Goal: Transaction & Acquisition: Purchase product/service

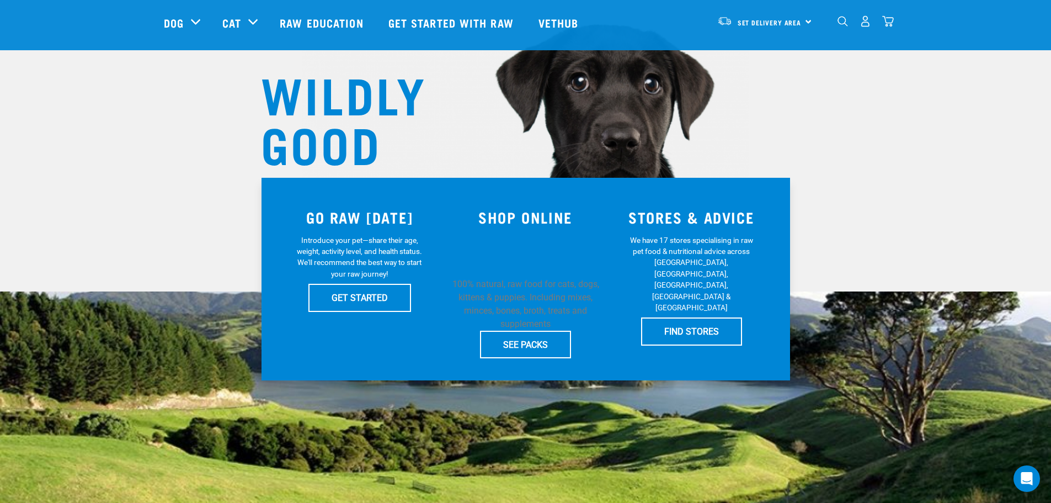
scroll to position [28, 0]
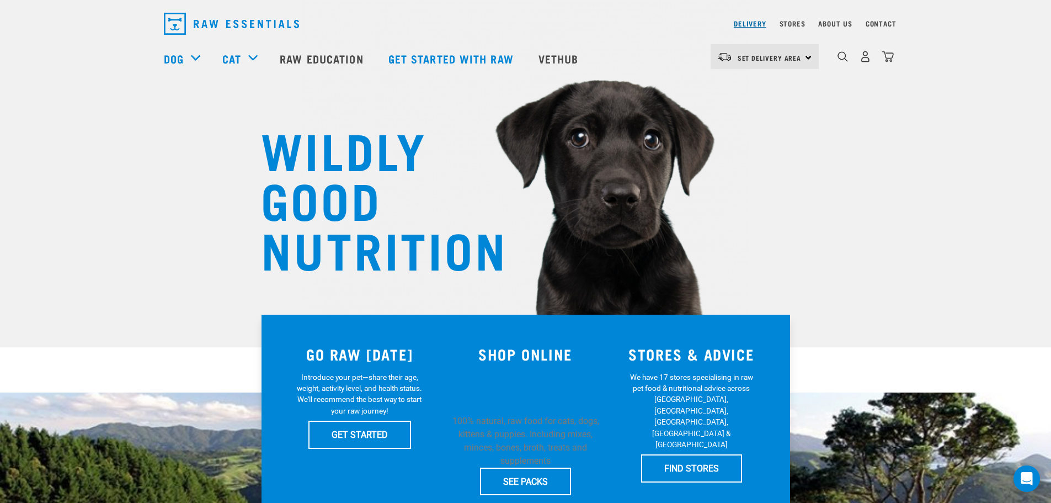
click at [742, 22] on link "Delivery" at bounding box center [750, 24] width 32 height 4
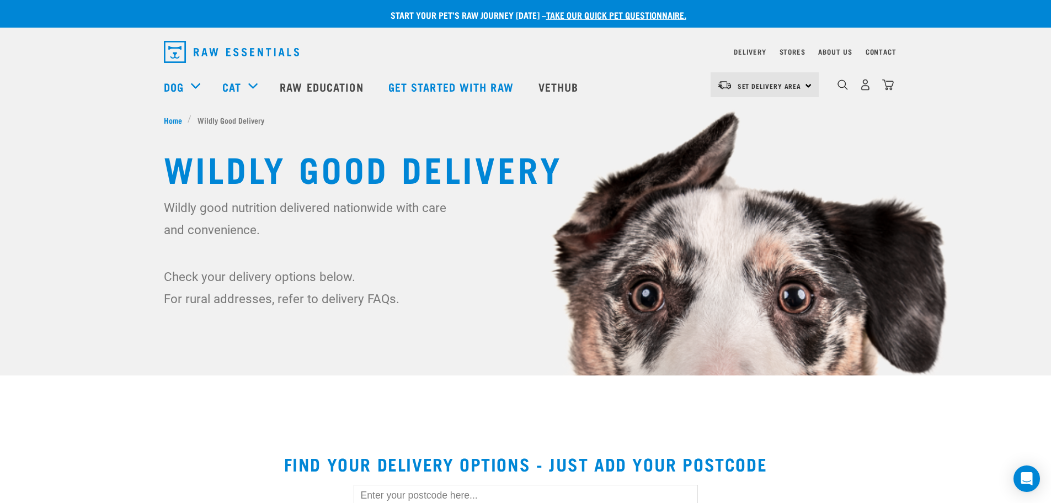
click at [809, 85] on div "Set Delivery Area North Island South Island" at bounding box center [764, 84] width 108 height 25
click at [772, 112] on link "[GEOGRAPHIC_DATA]" at bounding box center [763, 116] width 106 height 24
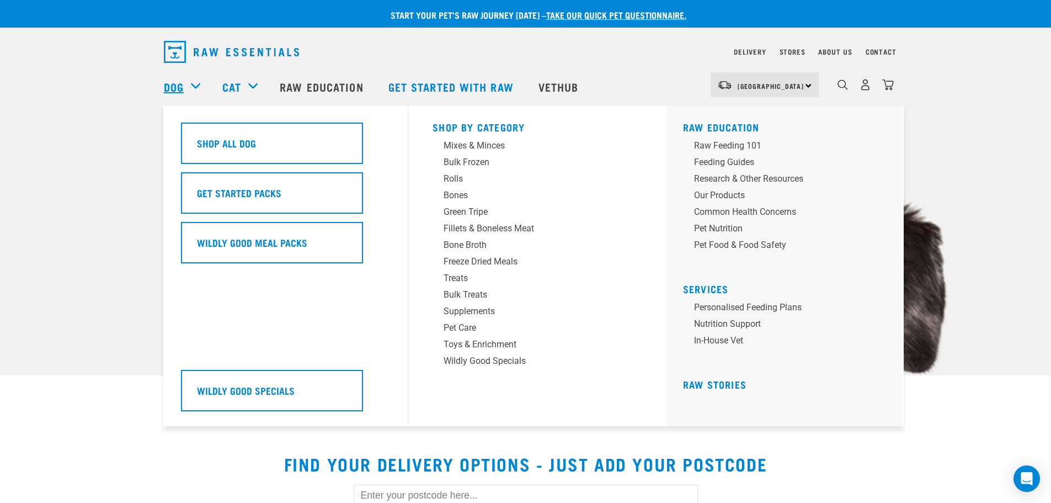
click at [174, 87] on link "Dog" at bounding box center [174, 86] width 20 height 17
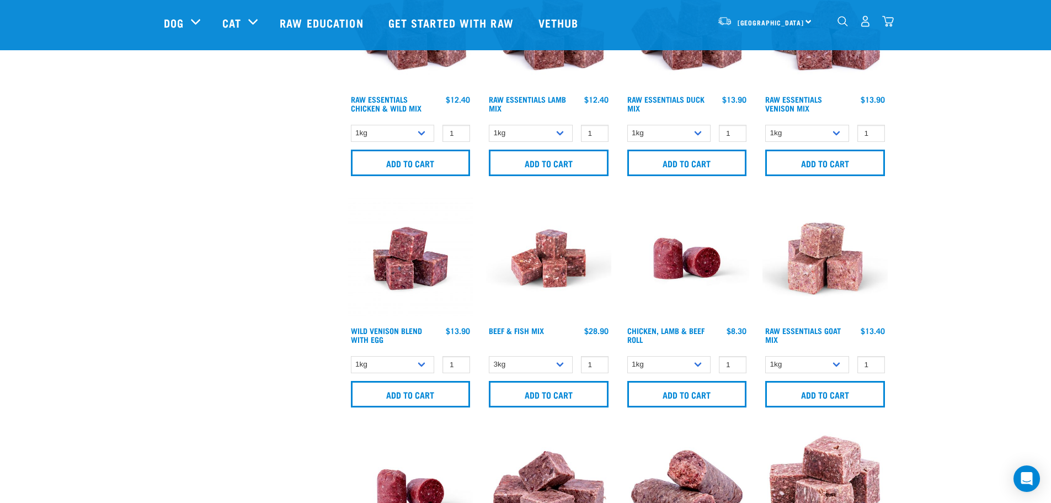
scroll to position [581, 0]
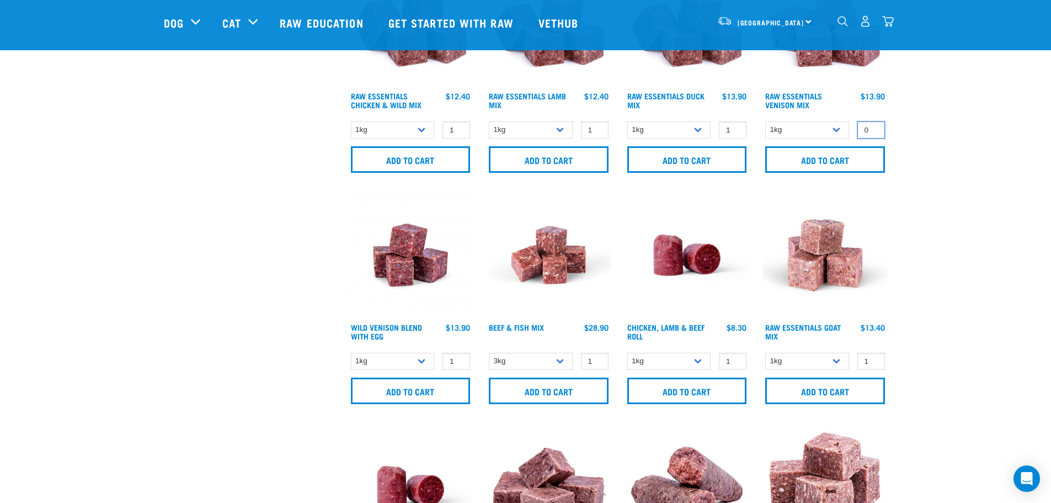
click at [873, 131] on input "0" at bounding box center [871, 129] width 28 height 17
click at [873, 125] on input "1" at bounding box center [871, 129] width 28 height 17
type input "2"
click at [873, 125] on input "2" at bounding box center [871, 129] width 28 height 17
click at [839, 161] on input "Add to cart" at bounding box center [825, 159] width 120 height 26
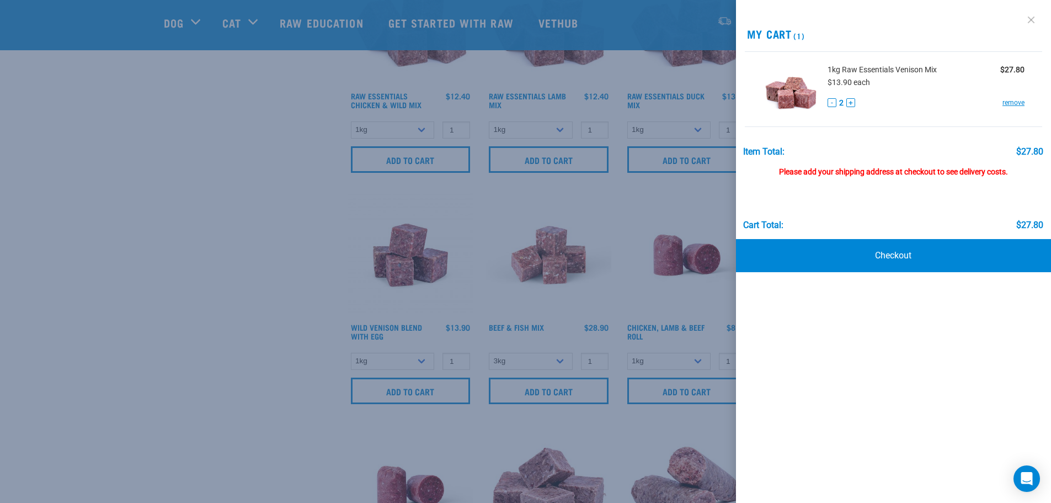
click at [1031, 18] on link at bounding box center [1031, 20] width 18 height 18
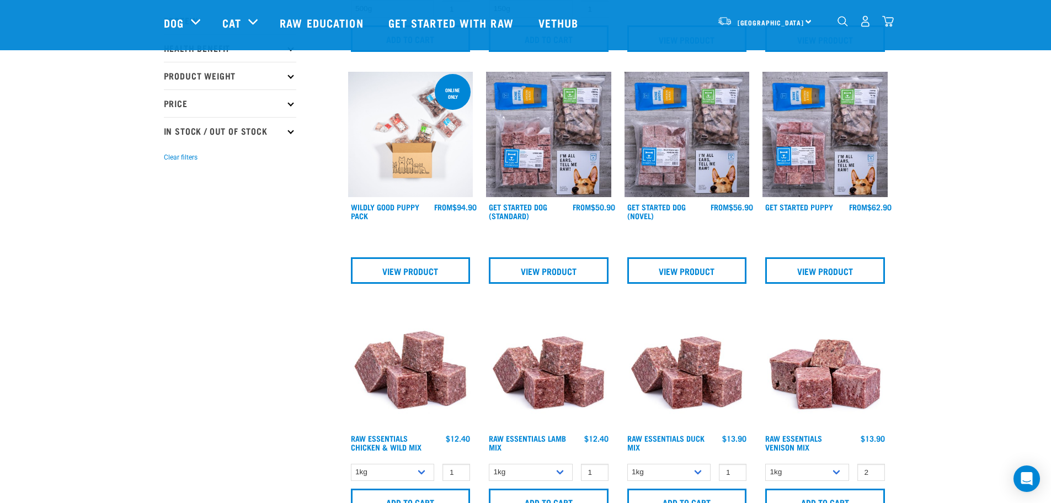
scroll to position [236, 0]
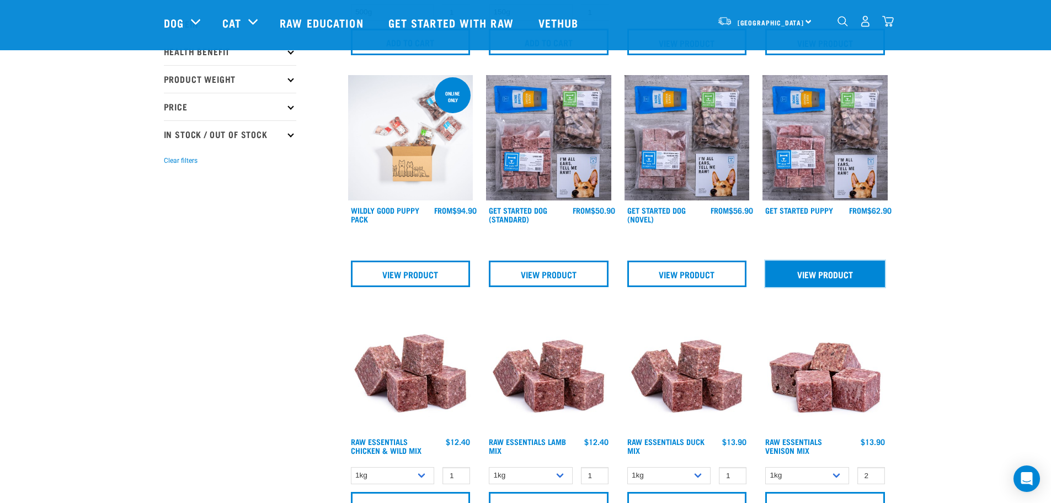
click at [821, 274] on link "View Product" at bounding box center [825, 273] width 120 height 26
click at [817, 276] on link "View Product" at bounding box center [825, 273] width 120 height 26
click at [808, 155] on img at bounding box center [824, 137] width 125 height 125
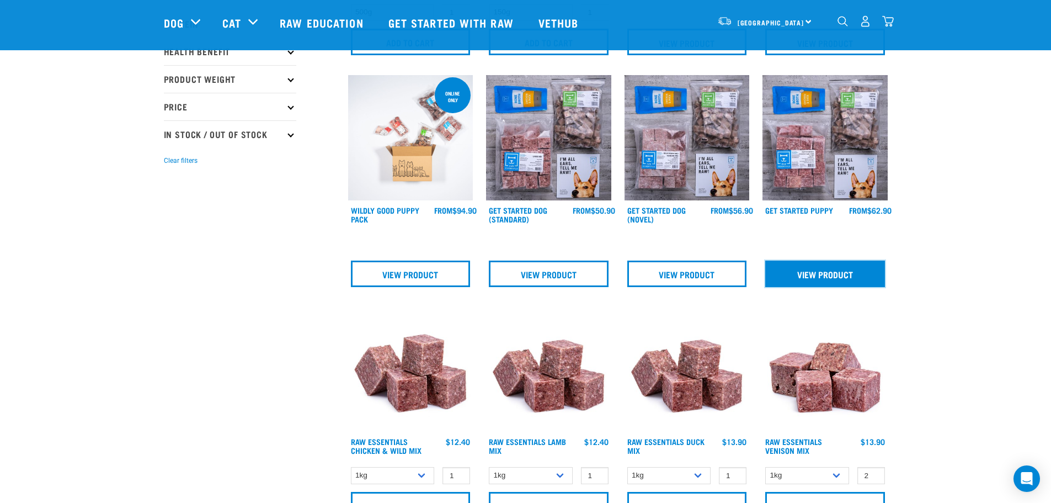
click at [822, 271] on link "View Product" at bounding box center [825, 273] width 120 height 26
click at [836, 183] on img at bounding box center [824, 137] width 125 height 125
click at [815, 277] on link "View Product" at bounding box center [825, 273] width 120 height 26
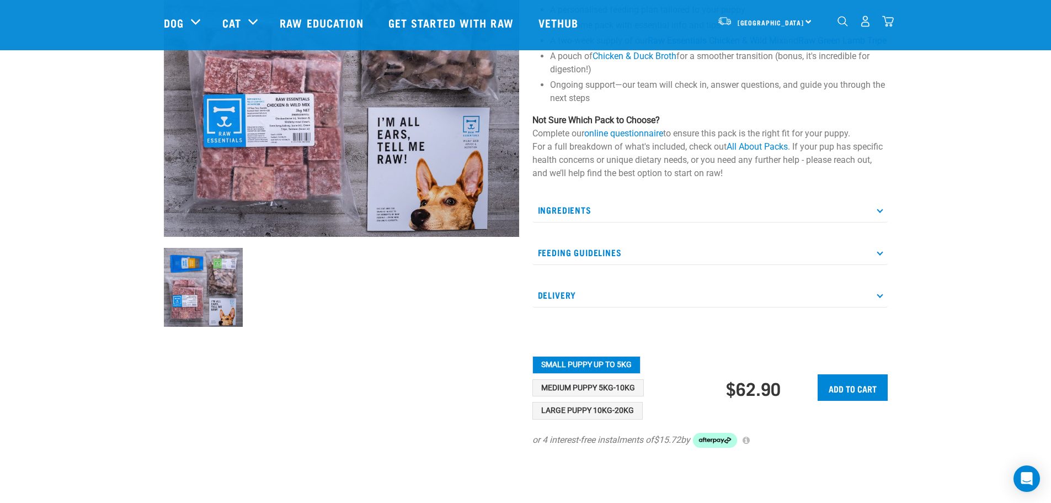
scroll to position [207, 0]
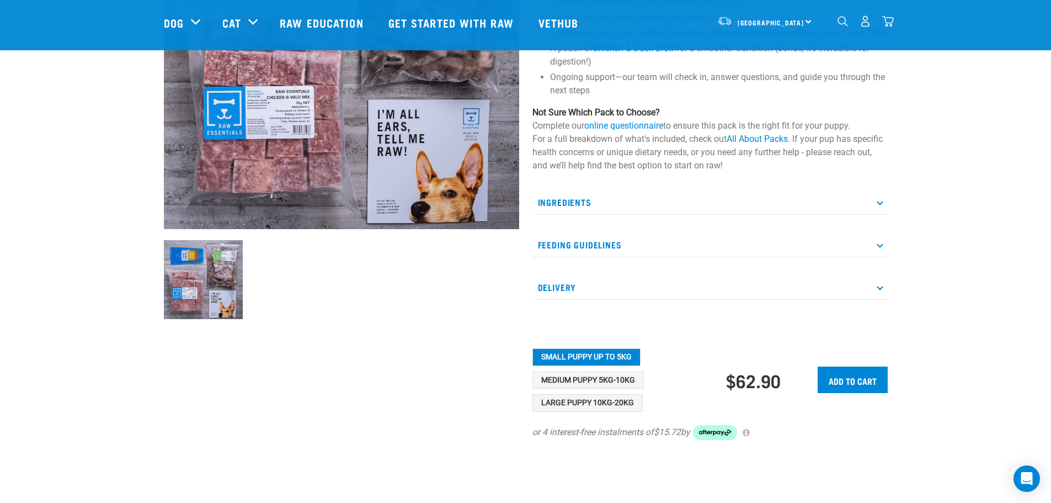
click at [881, 247] on icon at bounding box center [880, 244] width 6 height 6
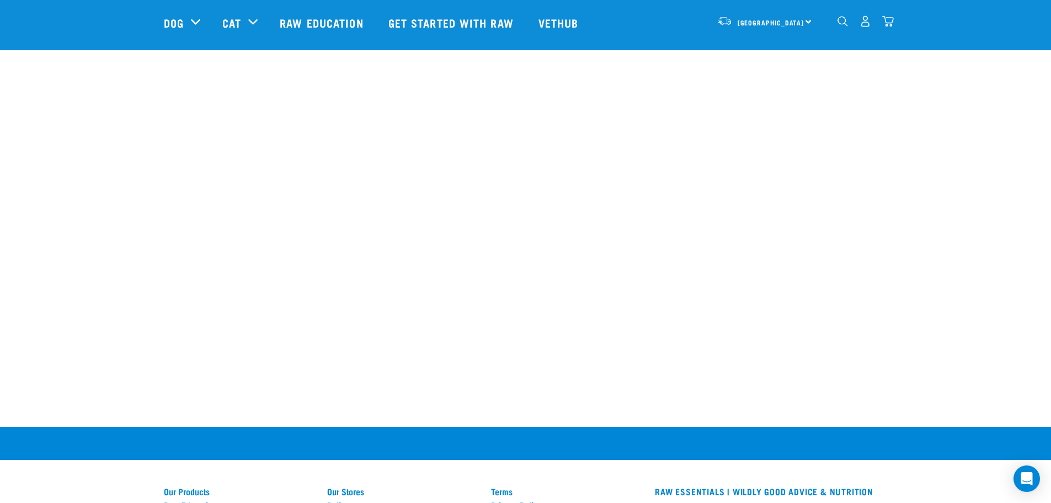
scroll to position [991, 0]
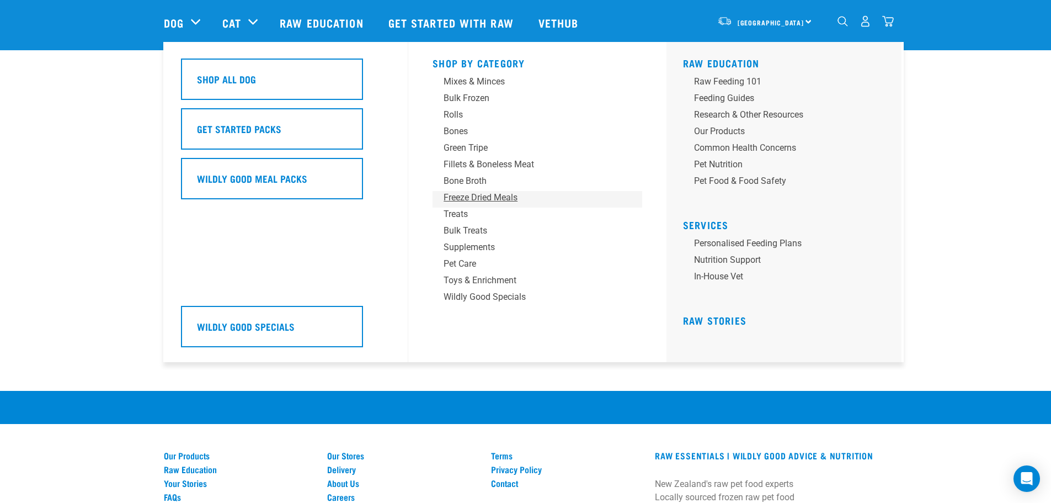
click at [496, 194] on div "Freeze Dried Meals" at bounding box center [530, 197] width 172 height 13
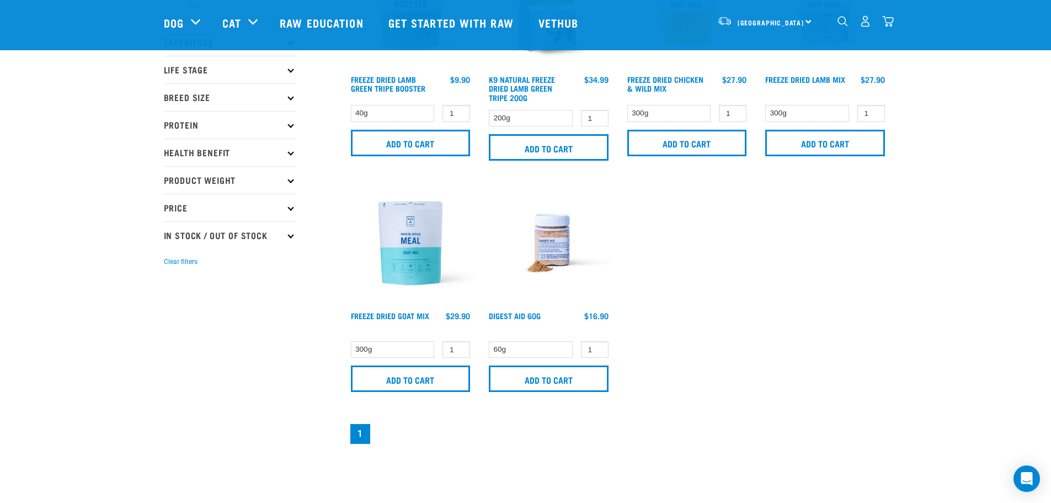
scroll to position [140, 0]
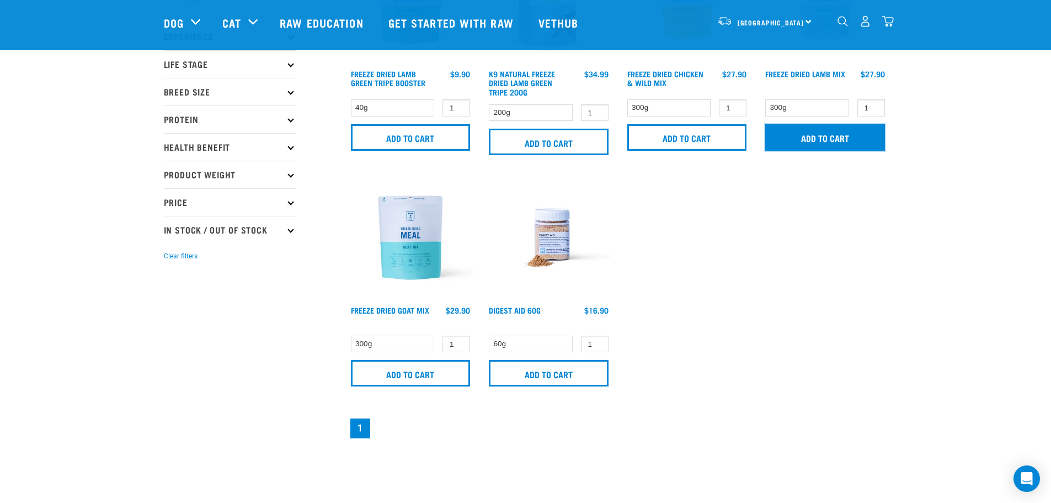
click at [853, 141] on input "Add to cart" at bounding box center [825, 137] width 120 height 26
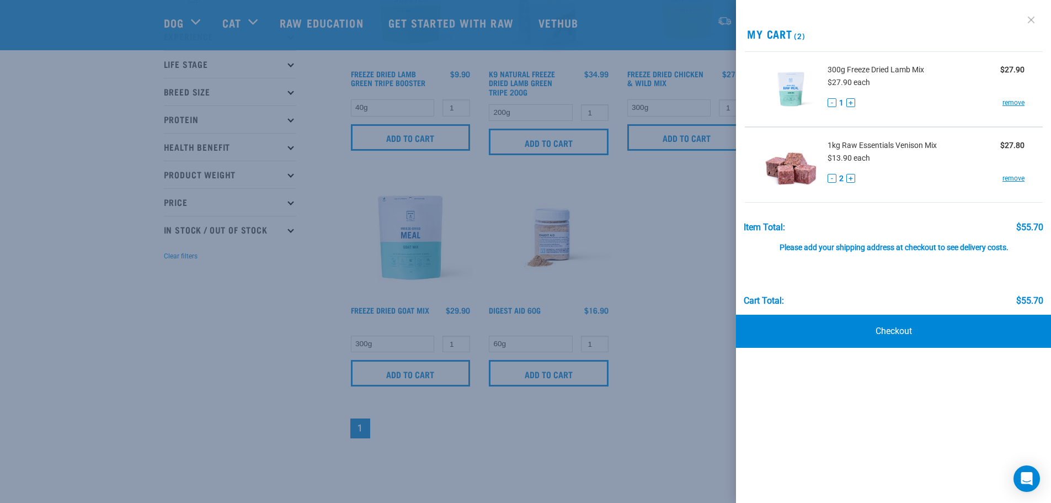
click at [1034, 20] on link at bounding box center [1031, 20] width 18 height 18
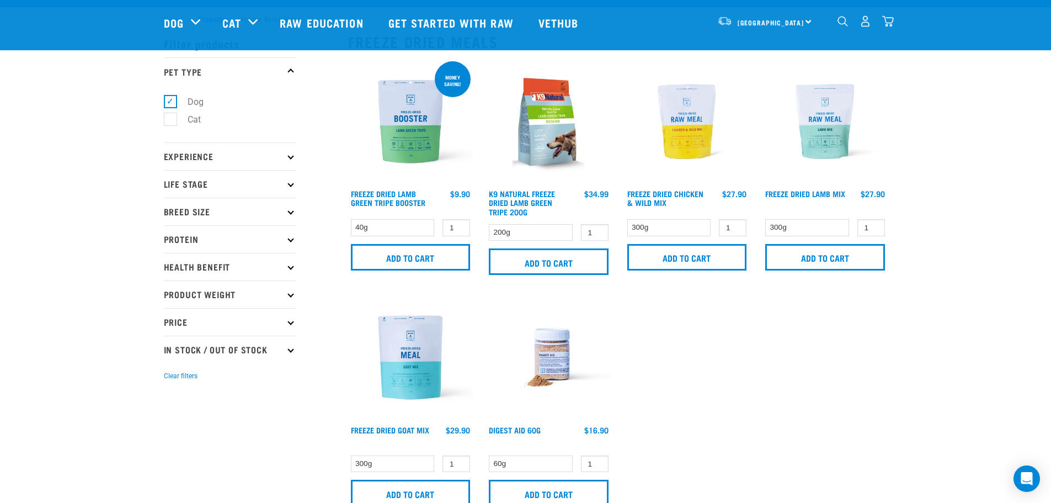
scroll to position [0, 0]
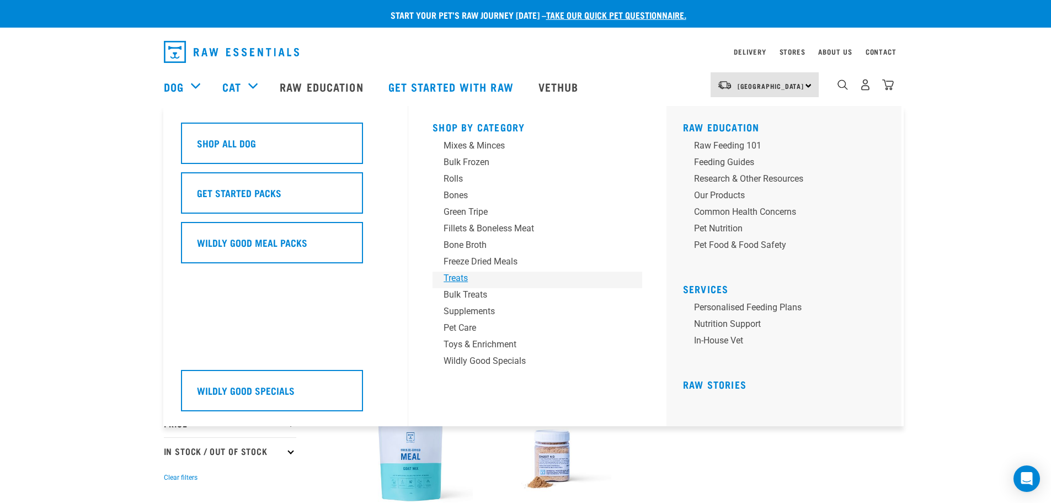
click at [455, 278] on div "Treats" at bounding box center [530, 277] width 172 height 13
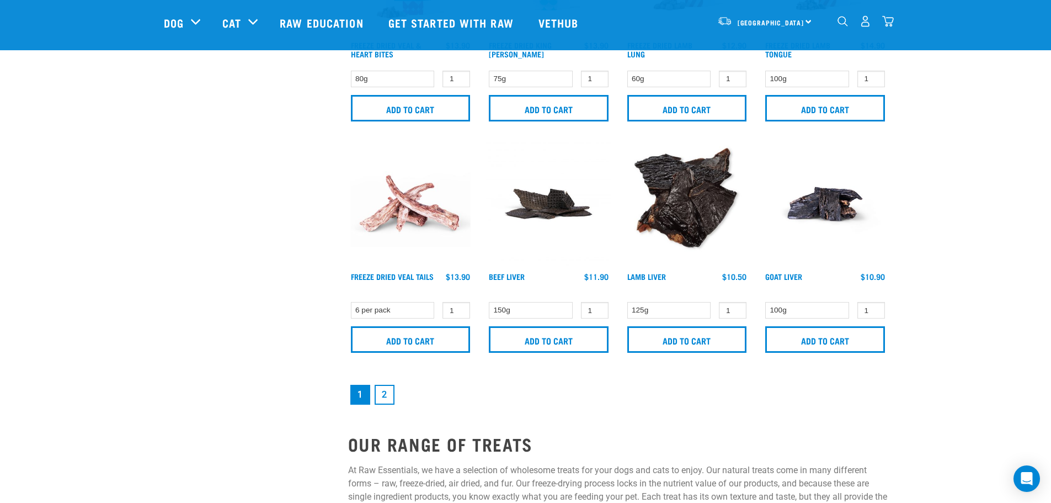
scroll to position [1586, 0]
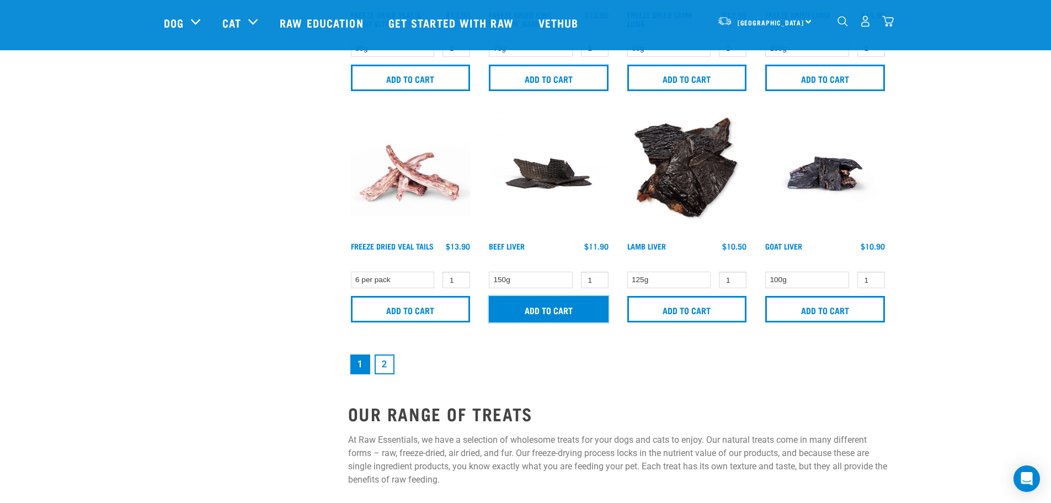
click at [540, 310] on input "Add to cart" at bounding box center [549, 309] width 120 height 26
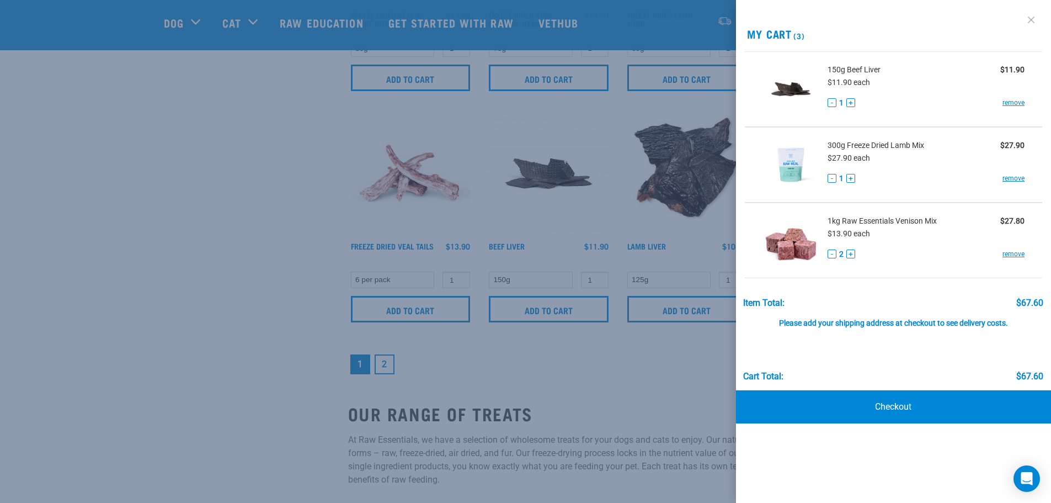
click at [1032, 17] on link at bounding box center [1031, 20] width 18 height 18
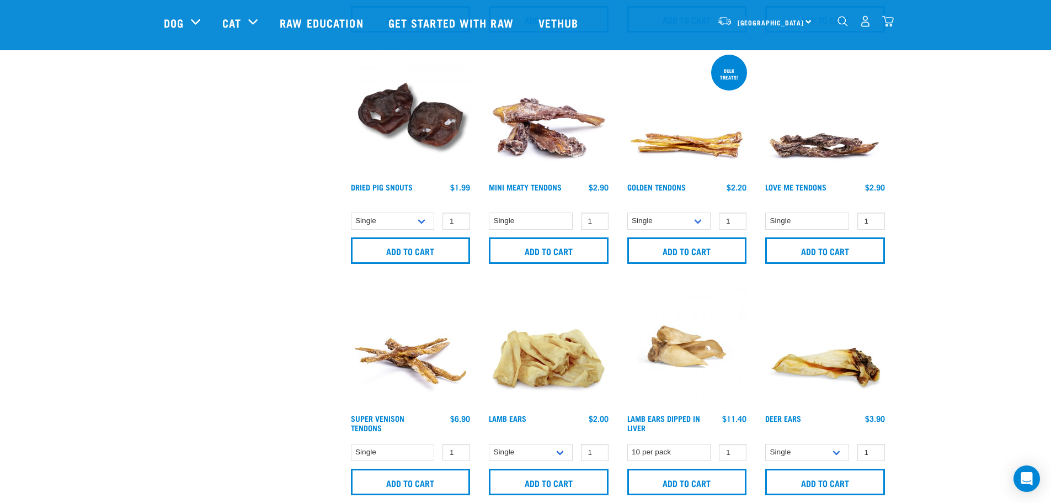
scroll to position [476, 0]
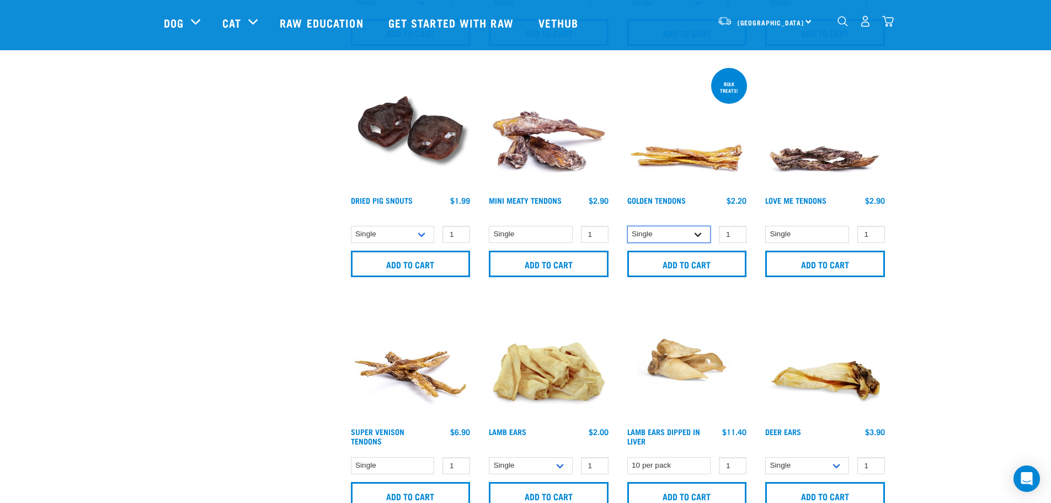
click at [697, 237] on select "Single 10 per pack 25 per pack" at bounding box center [669, 234] width 84 height 17
select select "682012"
click at [627, 226] on select "Single 10 per pack 25 per pack" at bounding box center [669, 234] width 84 height 17
click at [684, 268] on input "Add to cart" at bounding box center [687, 263] width 120 height 26
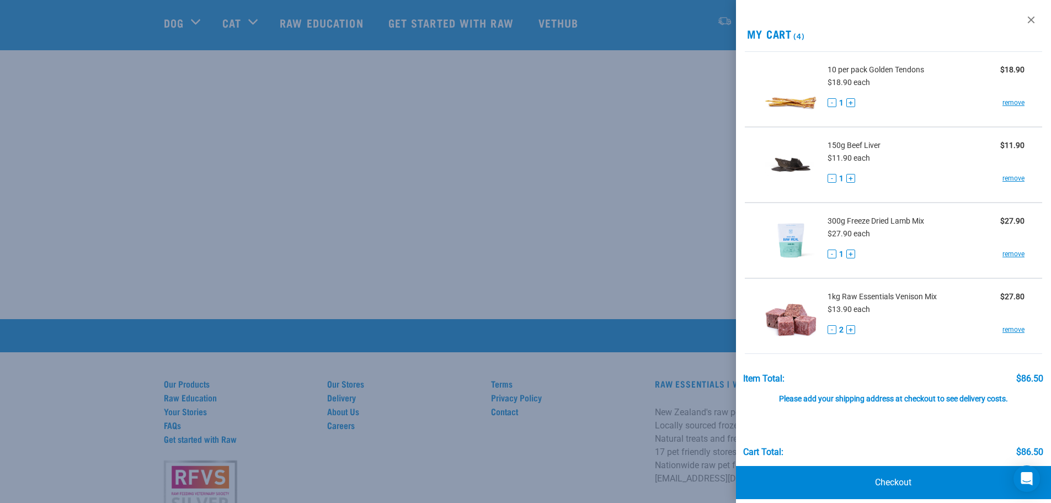
scroll to position [2425, 0]
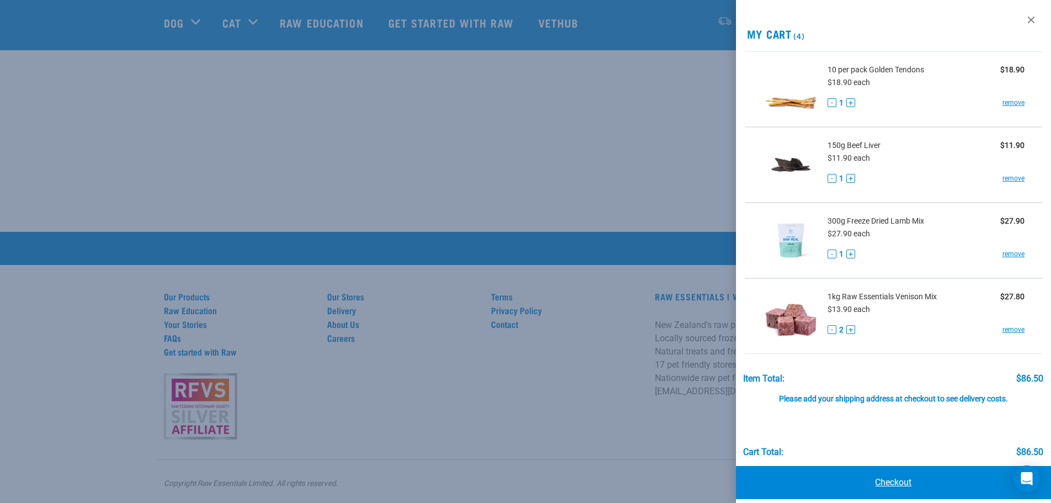
click at [883, 482] on link "Checkout" at bounding box center [894, 482] width 316 height 33
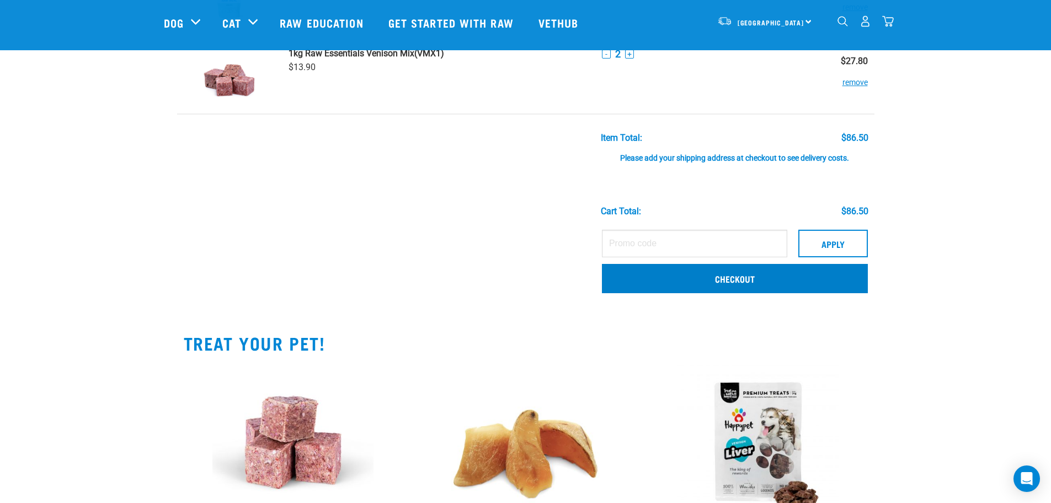
scroll to position [286, 0]
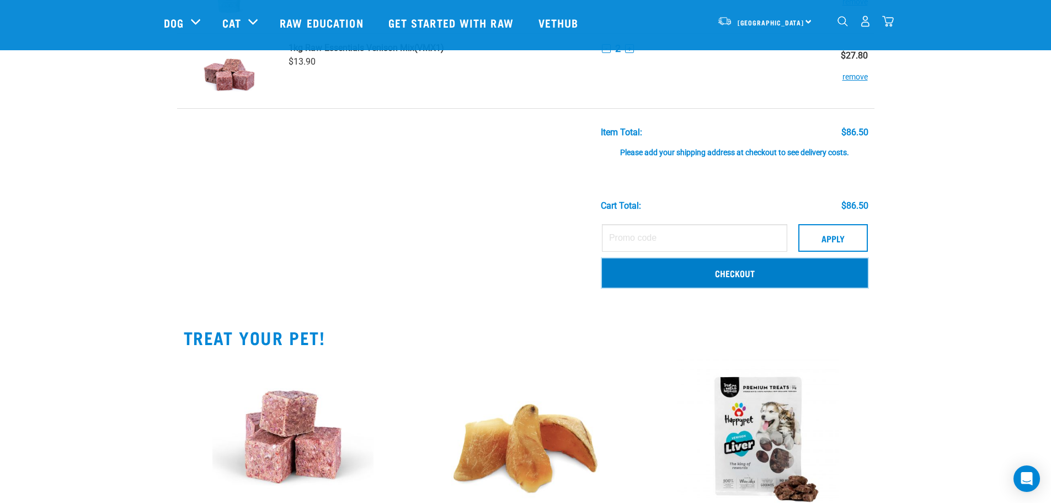
click at [736, 279] on link "Checkout" at bounding box center [735, 272] width 266 height 29
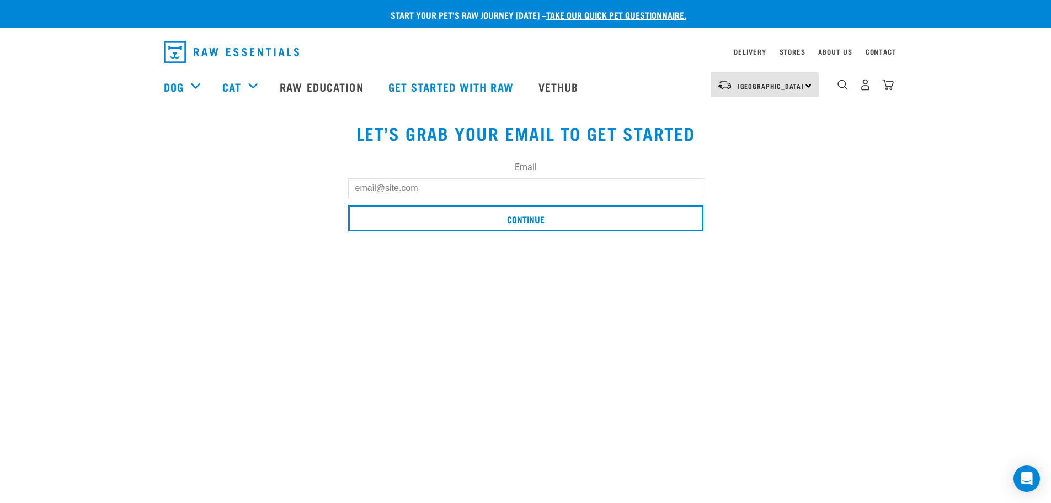
click at [478, 190] on input "Email" at bounding box center [525, 188] width 355 height 20
type input "kkulma@xtra.co.nz"
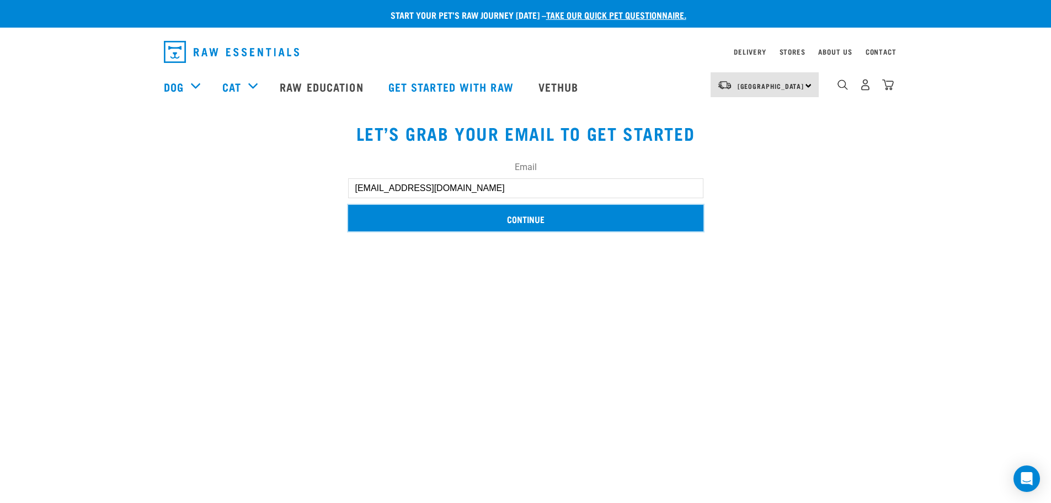
click at [522, 221] on input "Continue" at bounding box center [525, 218] width 355 height 26
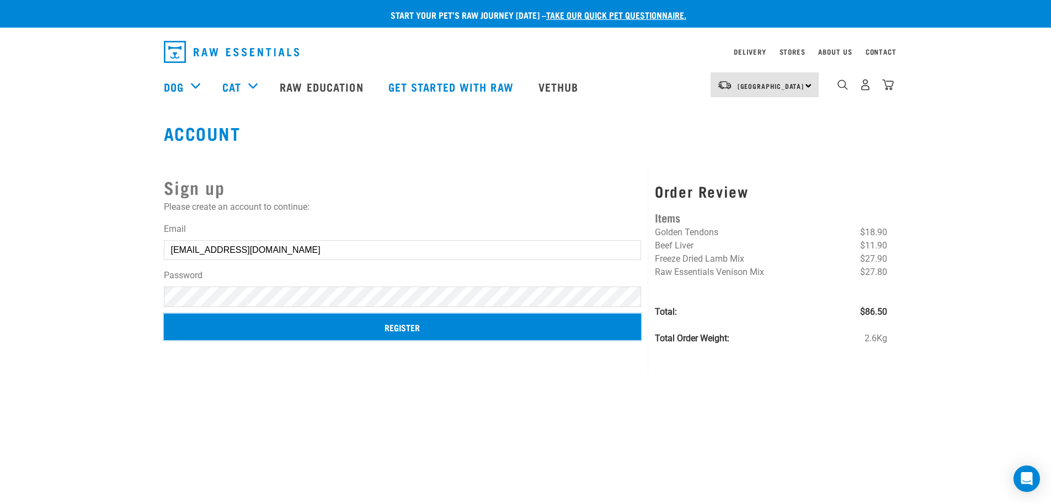
click at [424, 332] on input "Register" at bounding box center [403, 326] width 478 height 26
click at [397, 320] on input "Register" at bounding box center [403, 326] width 478 height 26
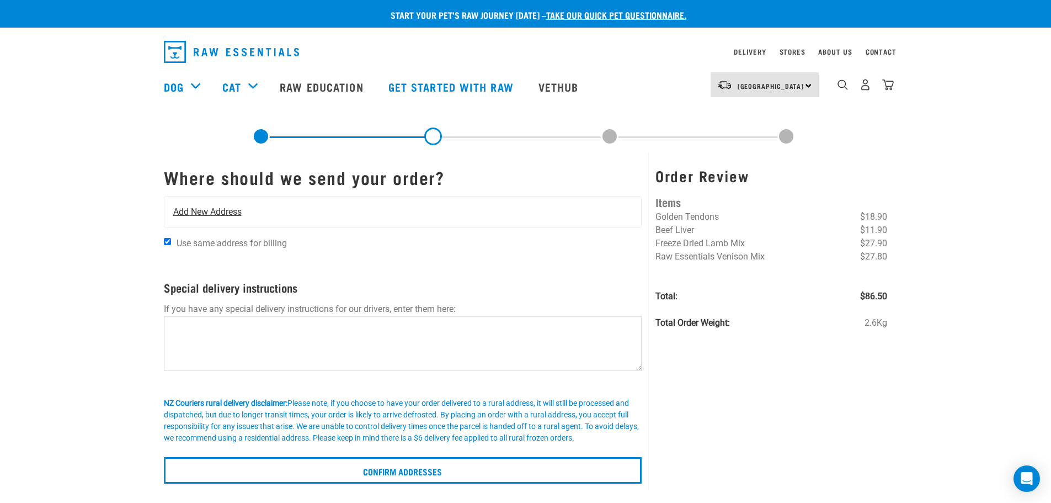
click at [177, 207] on span "Add New Address" at bounding box center [207, 211] width 68 height 13
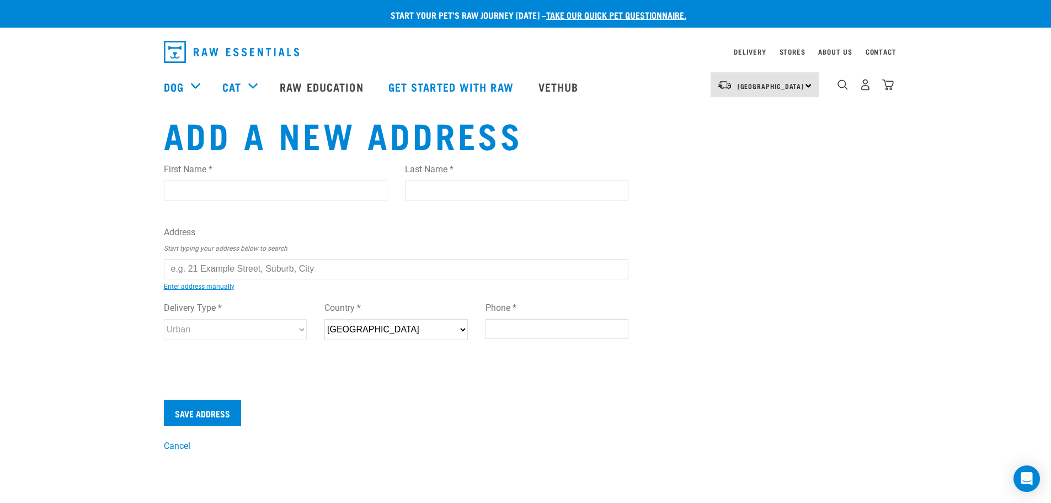
click at [211, 191] on input "First Name *" at bounding box center [275, 190] width 223 height 20
type input "k"
type input "Kristina"
type input "Kulma"
click at [338, 270] on input "text" at bounding box center [396, 269] width 465 height 20
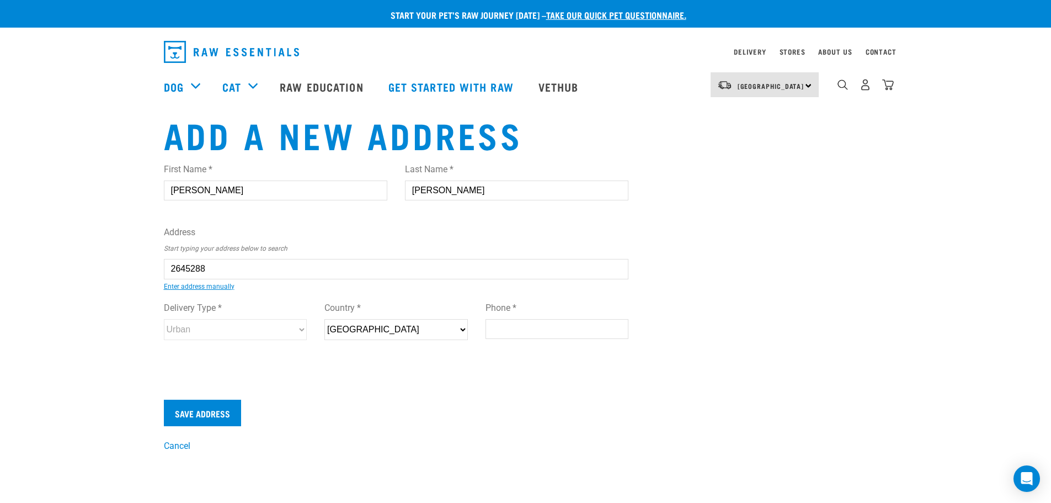
click at [325, 292] on div "First Name * Kristina Last Name * Kulma Address Start typing your address below…" at bounding box center [396, 262] width 465 height 216
type input "12 Pentland Avenue, Mount Eden, Auckland 1024"
type input "12 Pentland Avenue"
type input "Mount Eden"
type input "Auckland"
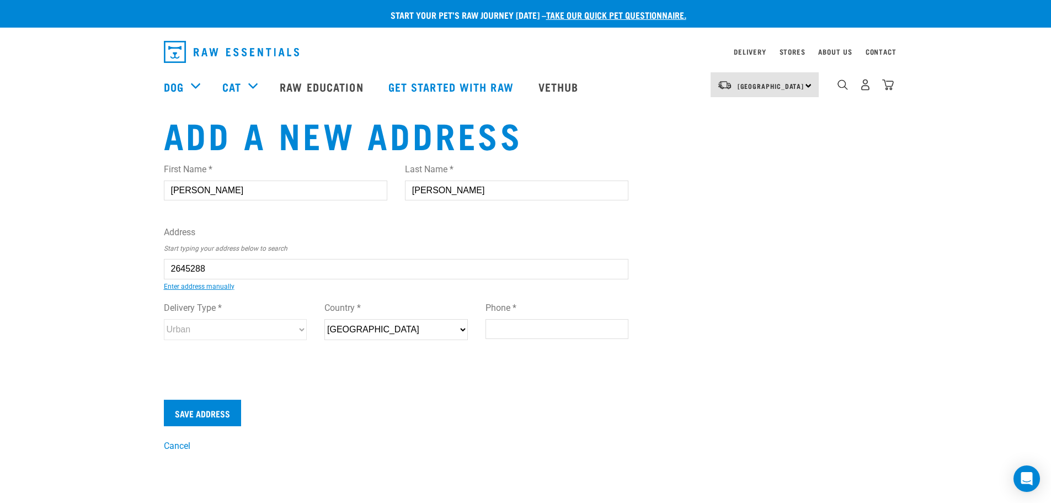
select select "AUK"
type input "1024"
select select "Urban"
type input "12 Pentland Avenue, Mount Eden, Auckland 1024"
click at [510, 329] on input "Phone *" at bounding box center [556, 329] width 143 height 20
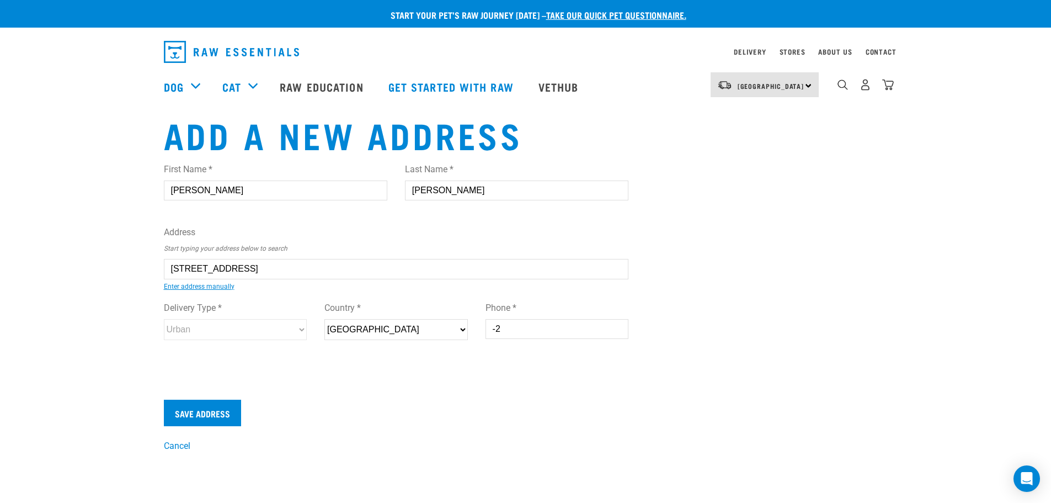
type input "-"
type input "0211063951"
click at [195, 411] on input "Save Address" at bounding box center [202, 412] width 77 height 26
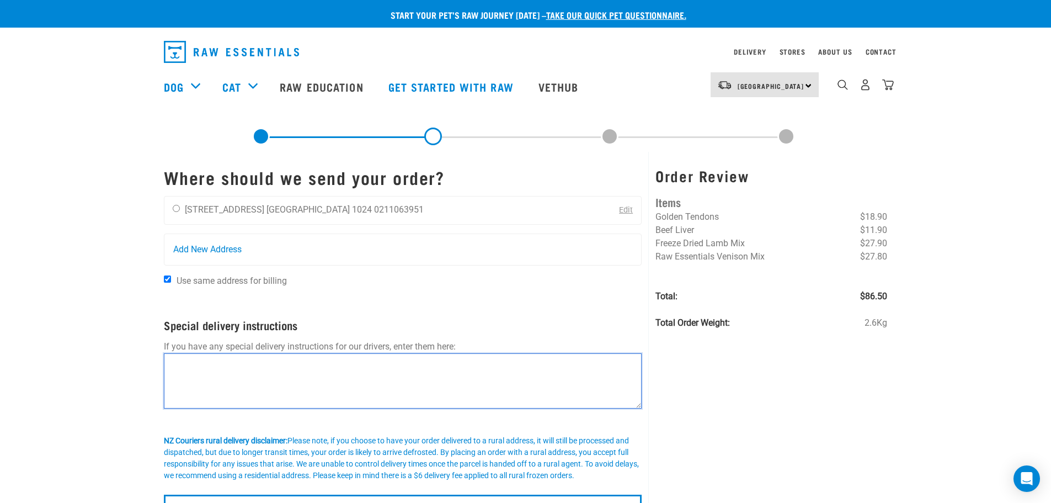
click at [194, 367] on textarea at bounding box center [403, 380] width 478 height 55
click at [312, 362] on textarea "Please leave on front step. Ring doorbell" at bounding box center [403, 380] width 478 height 55
click at [329, 365] on textarea "Please leave on front step. Ring door bell" at bounding box center [403, 380] width 478 height 55
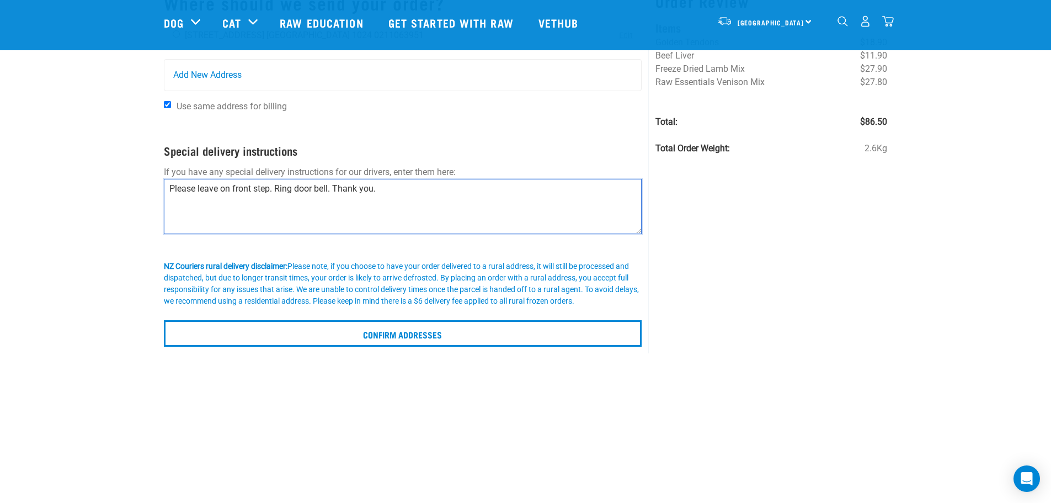
scroll to position [94, 0]
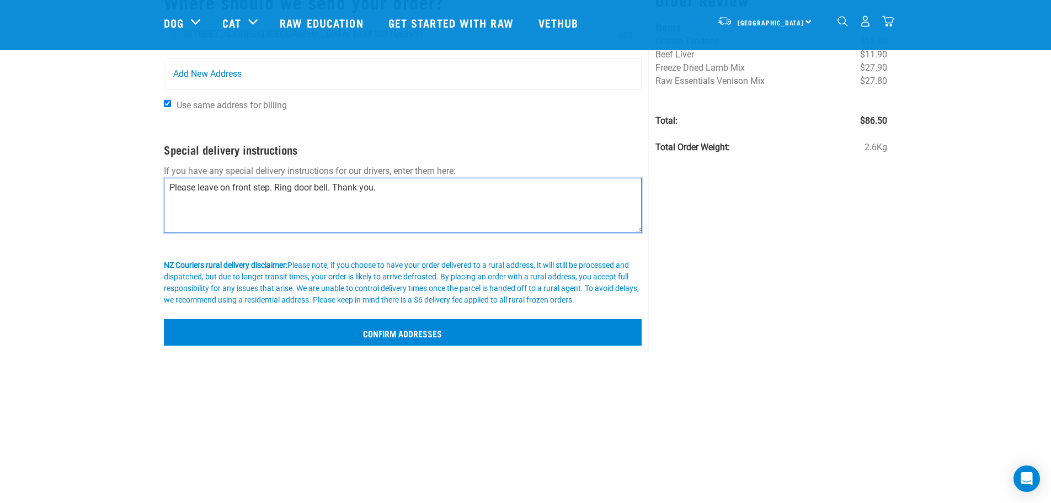
type textarea "Please leave on front step. Ring door bell. Thank you."
click at [440, 338] on input "Confirm addresses" at bounding box center [403, 332] width 478 height 26
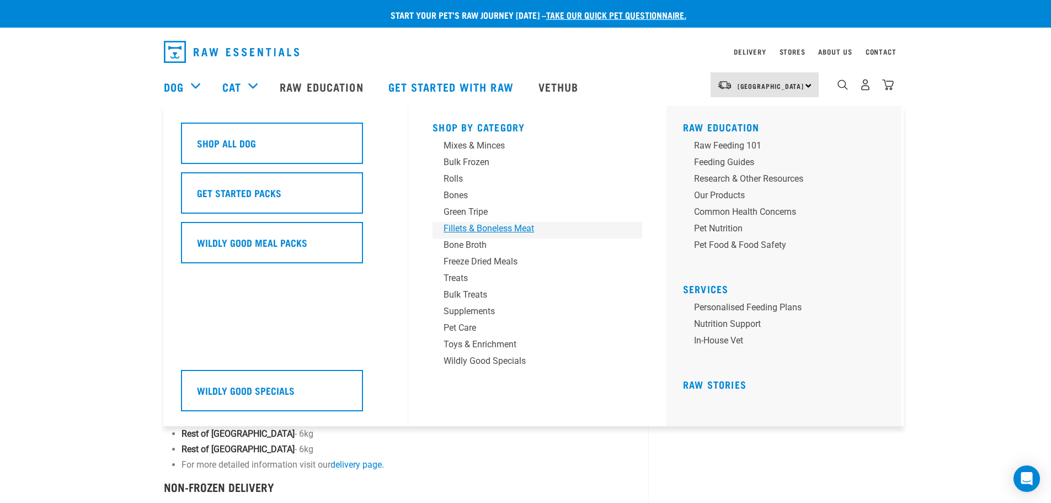
click at [520, 229] on div "Fillets & Boneless Meat" at bounding box center [530, 228] width 172 height 13
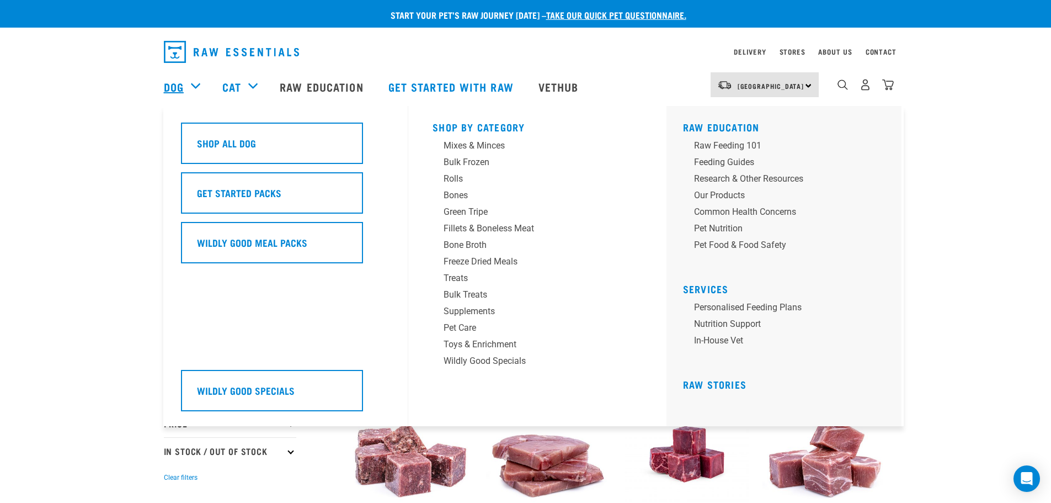
click at [168, 87] on link "Dog" at bounding box center [174, 86] width 20 height 17
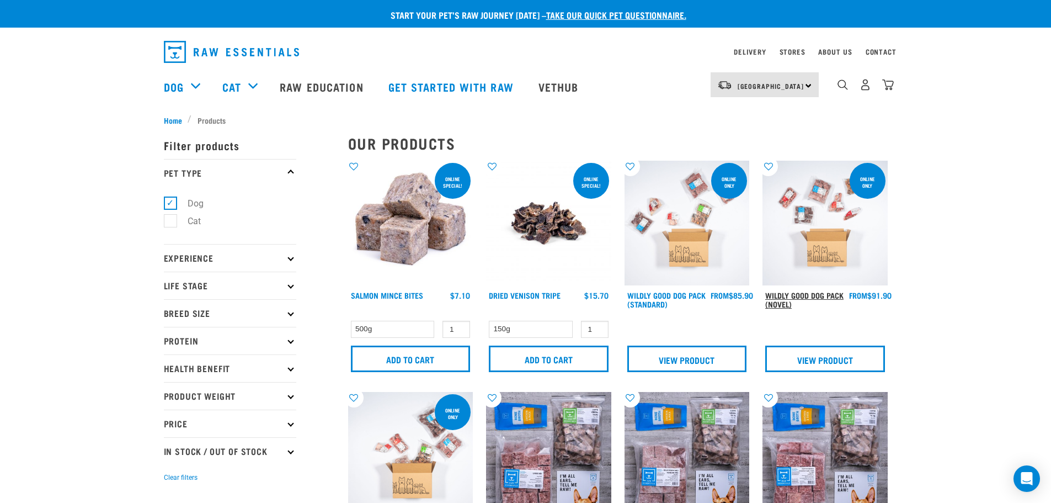
click at [797, 295] on link "Wildly Good Dog Pack (Novel)" at bounding box center [804, 299] width 78 height 13
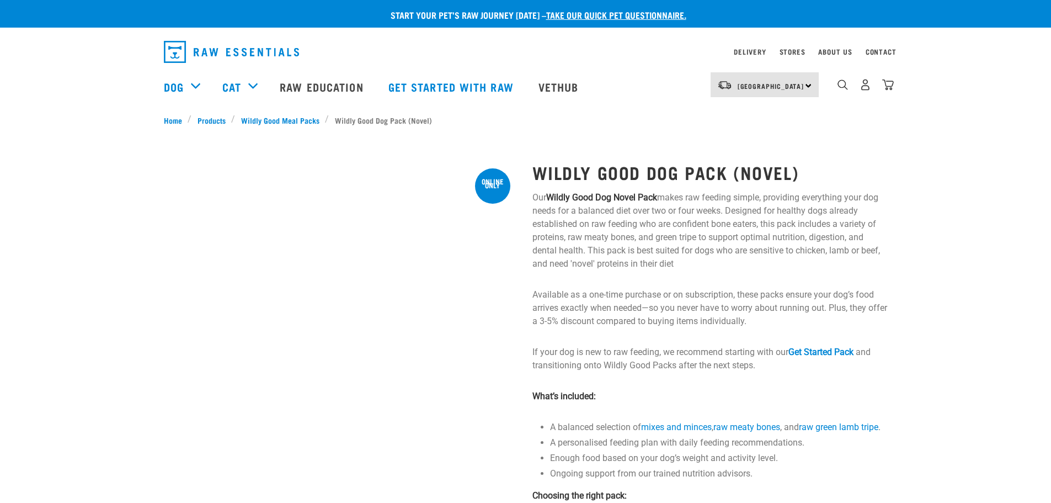
click at [815, 354] on link "Get Started Pack" at bounding box center [820, 351] width 65 height 10
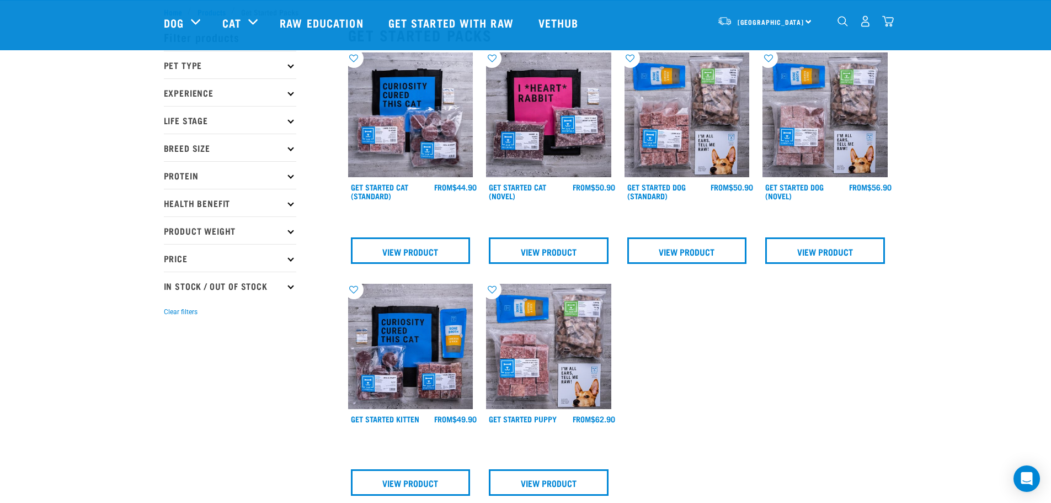
scroll to position [113, 0]
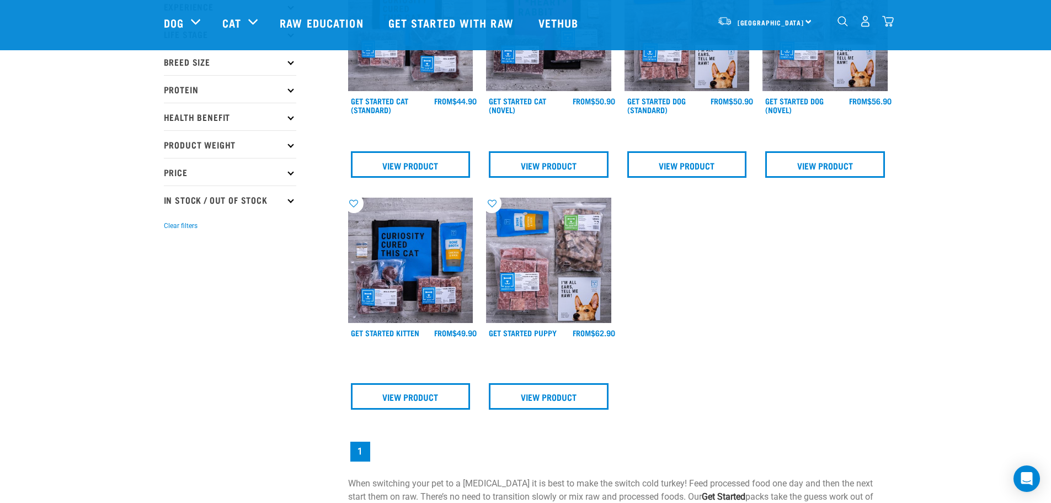
click at [527, 255] on img at bounding box center [548, 259] width 125 height 125
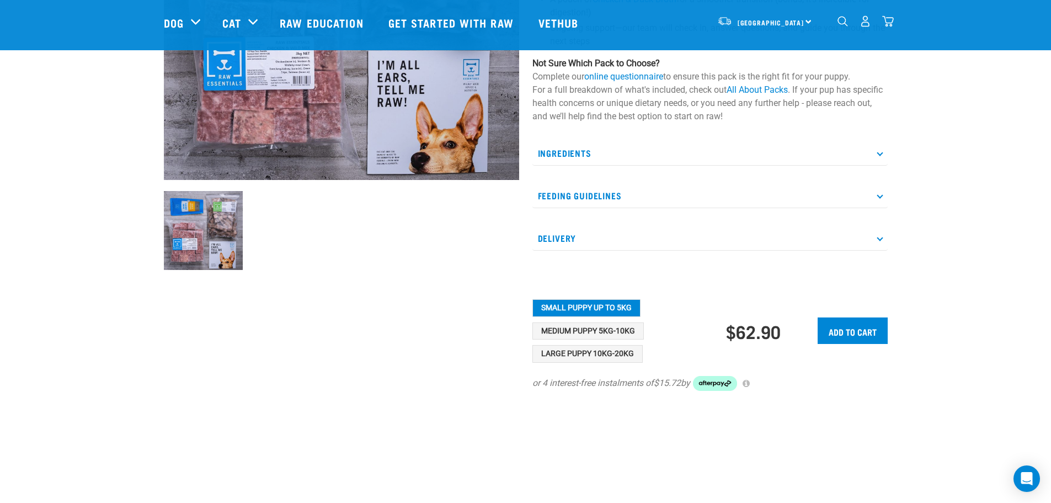
scroll to position [265, 0]
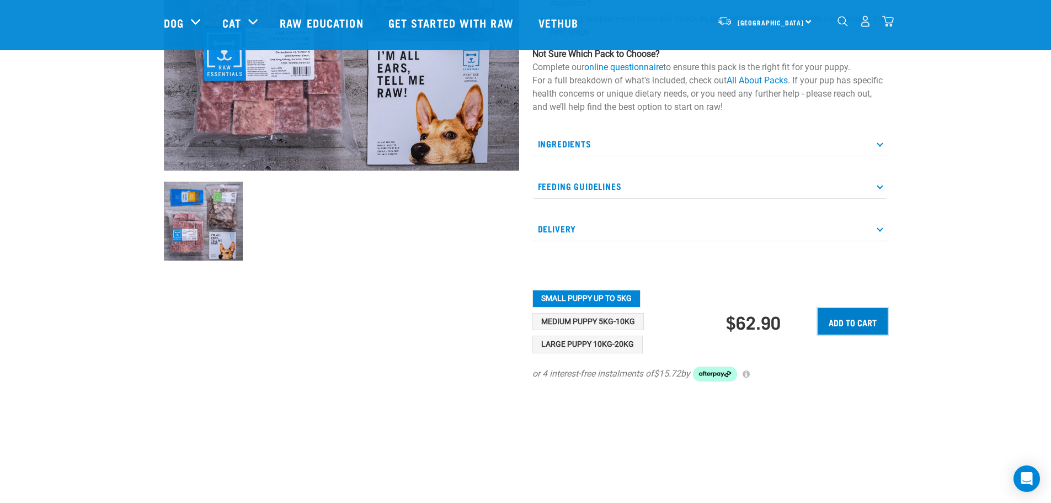
click at [862, 332] on input "Add to cart" at bounding box center [853, 321] width 70 height 26
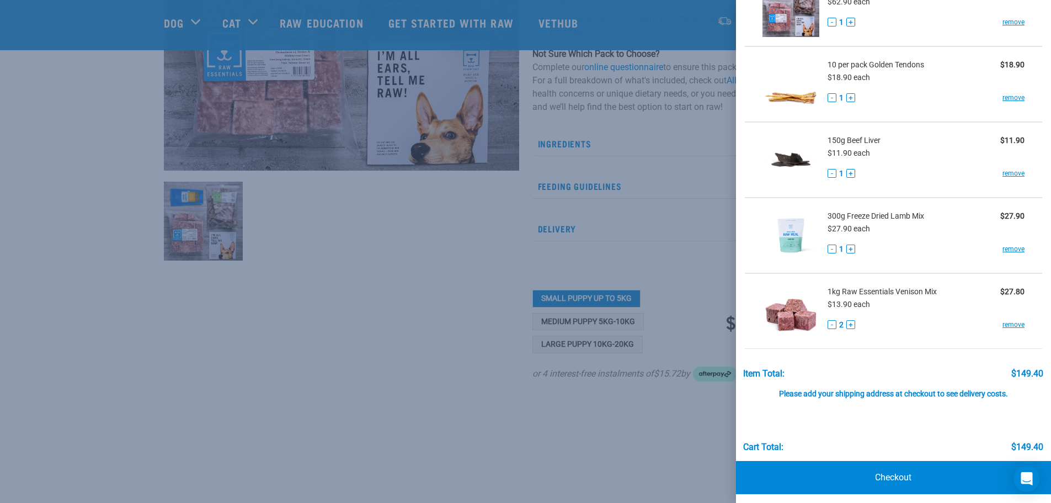
scroll to position [105, 0]
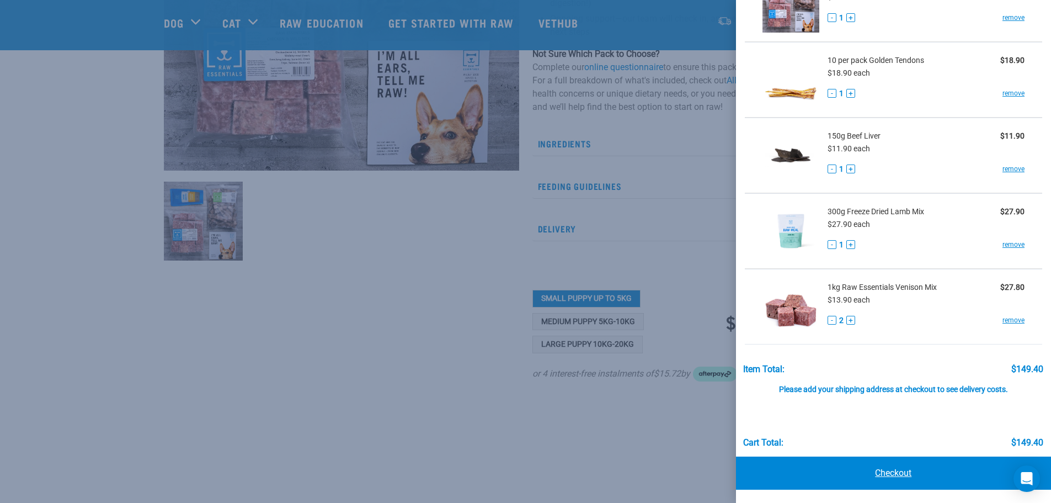
click at [891, 469] on link "Checkout" at bounding box center [894, 472] width 316 height 33
click at [883, 475] on link "Checkout" at bounding box center [894, 472] width 316 height 33
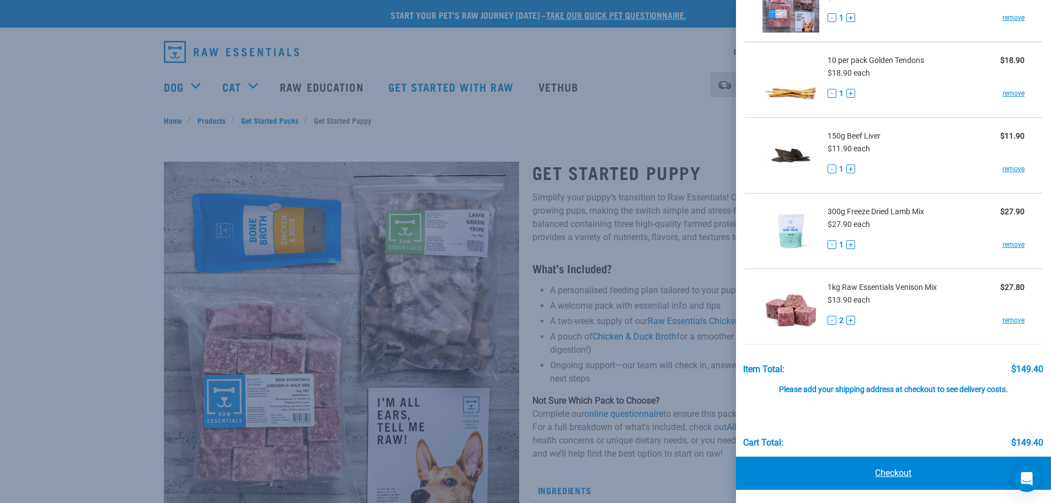
click at [872, 471] on link "Checkout" at bounding box center [894, 472] width 316 height 33
click at [878, 472] on link "Checkout" at bounding box center [894, 472] width 316 height 33
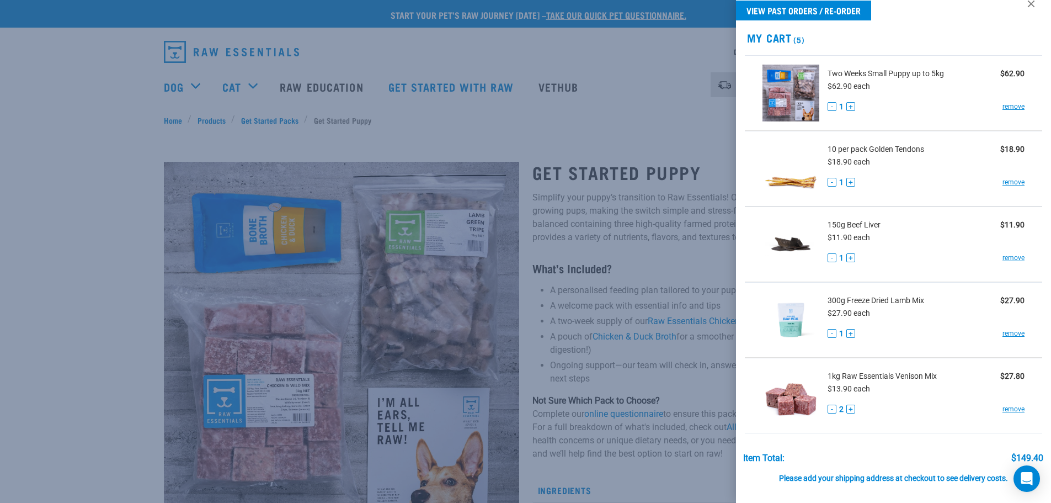
scroll to position [0, 0]
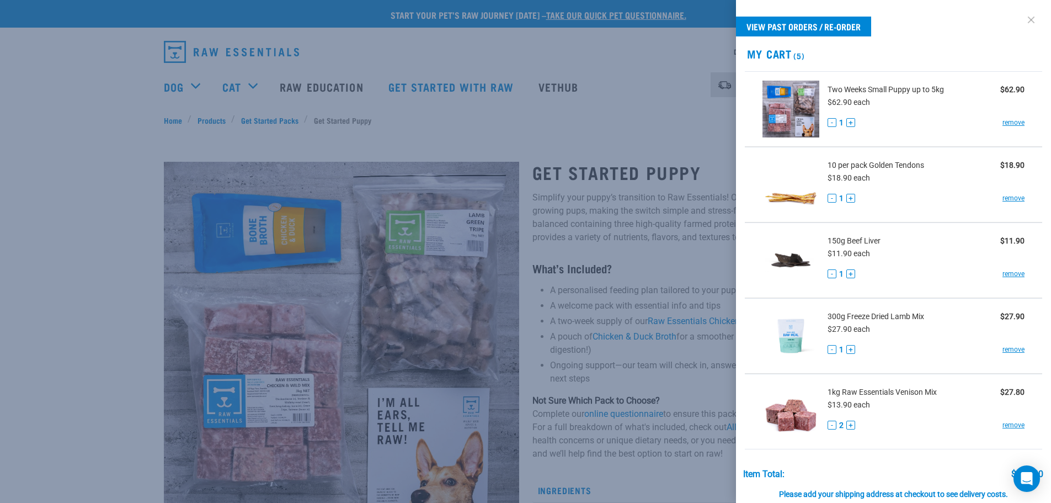
click at [1023, 22] on link at bounding box center [1031, 20] width 18 height 18
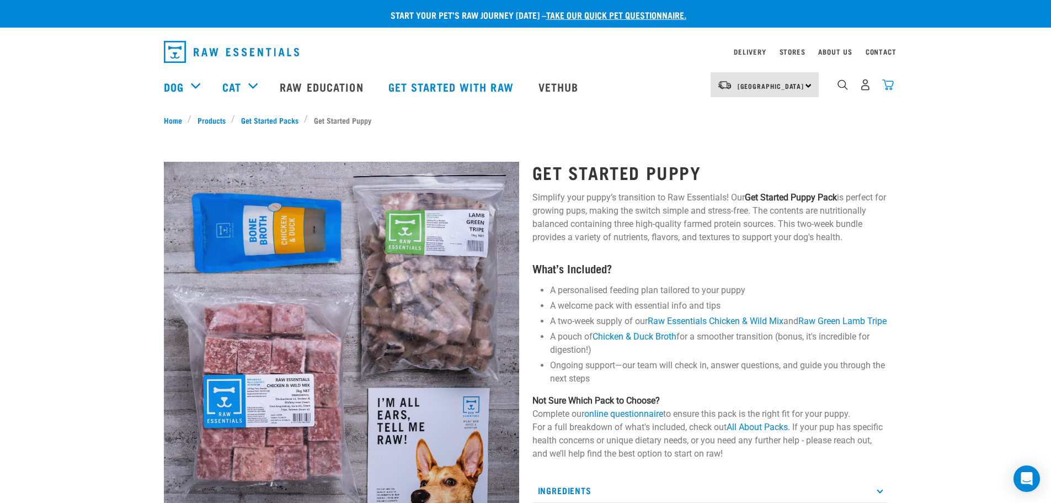
click at [890, 90] on img "dropdown navigation" at bounding box center [888, 85] width 12 height 12
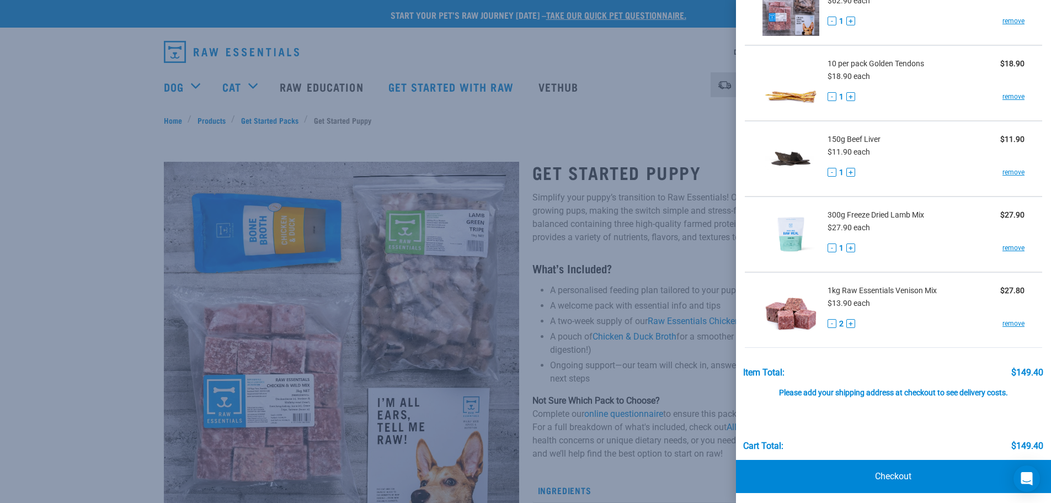
scroll to position [105, 0]
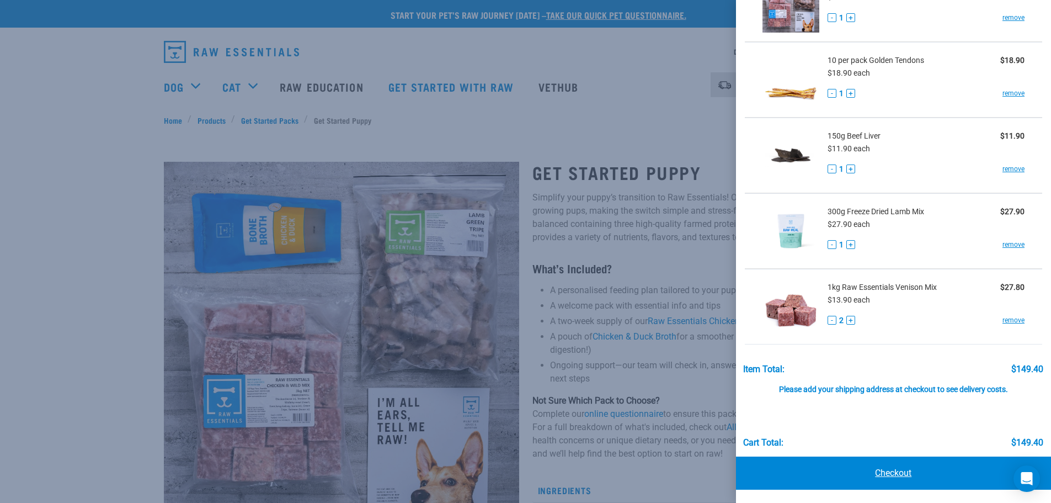
click at [890, 478] on link "Checkout" at bounding box center [894, 472] width 316 height 33
click at [890, 472] on link "Checkout" at bounding box center [894, 472] width 316 height 33
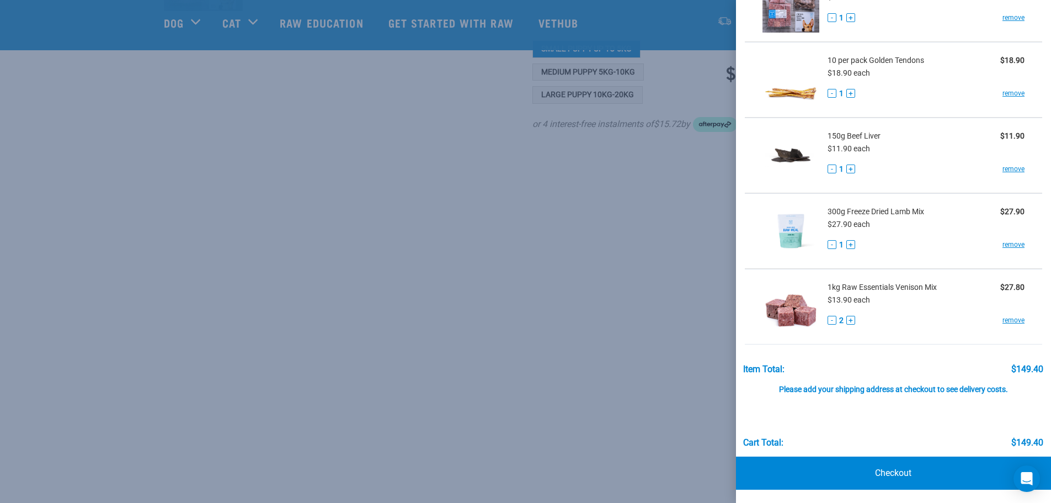
scroll to position [0, 0]
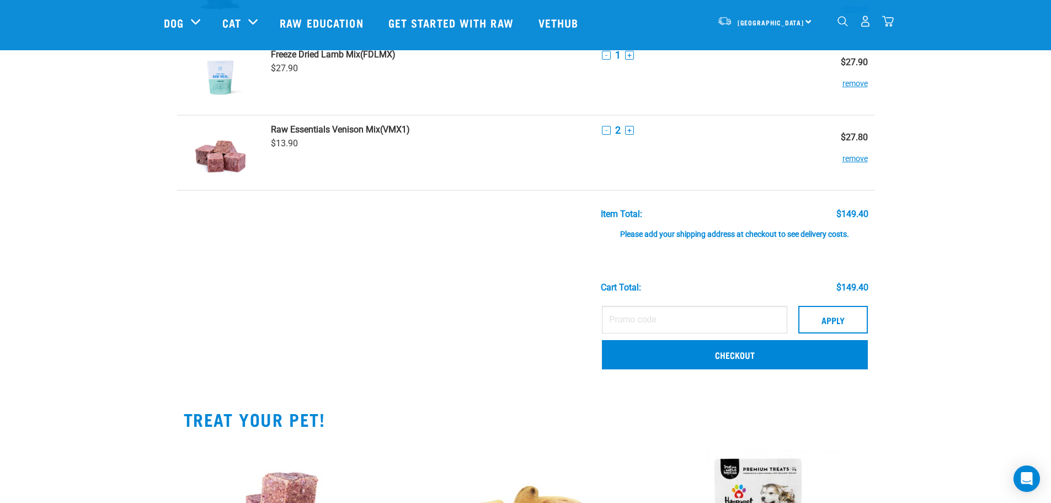
scroll to position [293, 0]
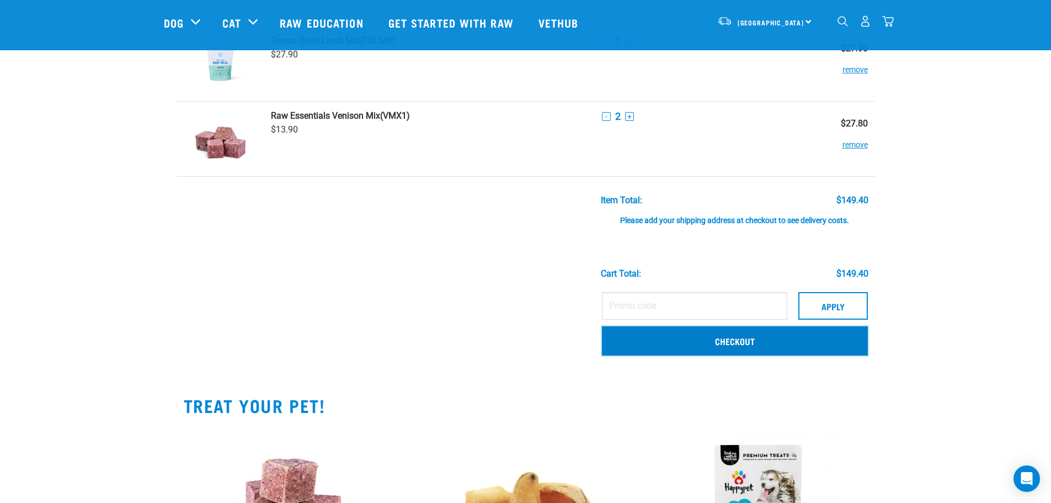
click at [723, 340] on link "Checkout" at bounding box center [735, 340] width 266 height 29
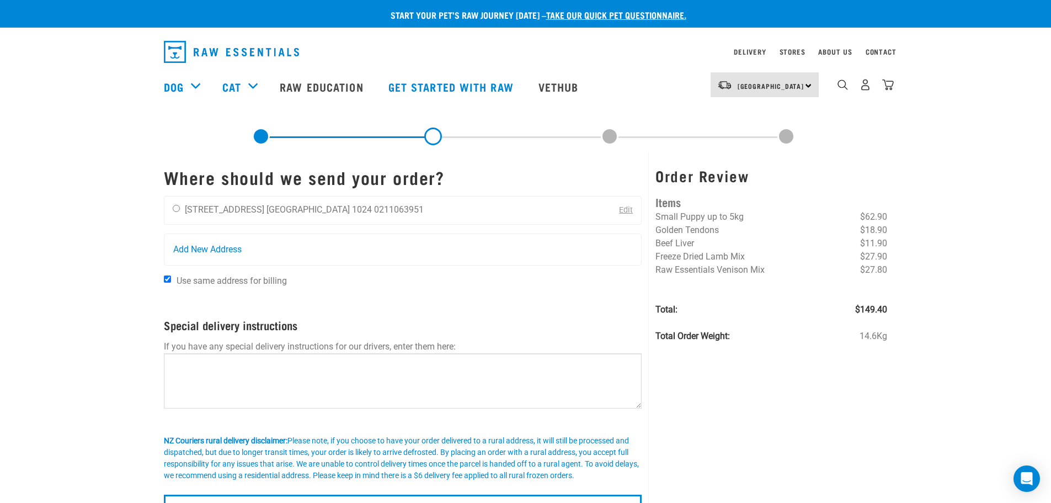
click at [881, 254] on span "$27.90" at bounding box center [873, 256] width 27 height 13
click at [697, 253] on span "Freeze Dried Lamb Mix" at bounding box center [699, 256] width 89 height 10
click at [697, 252] on span "Freeze Dried Lamb Mix" at bounding box center [699, 256] width 89 height 10
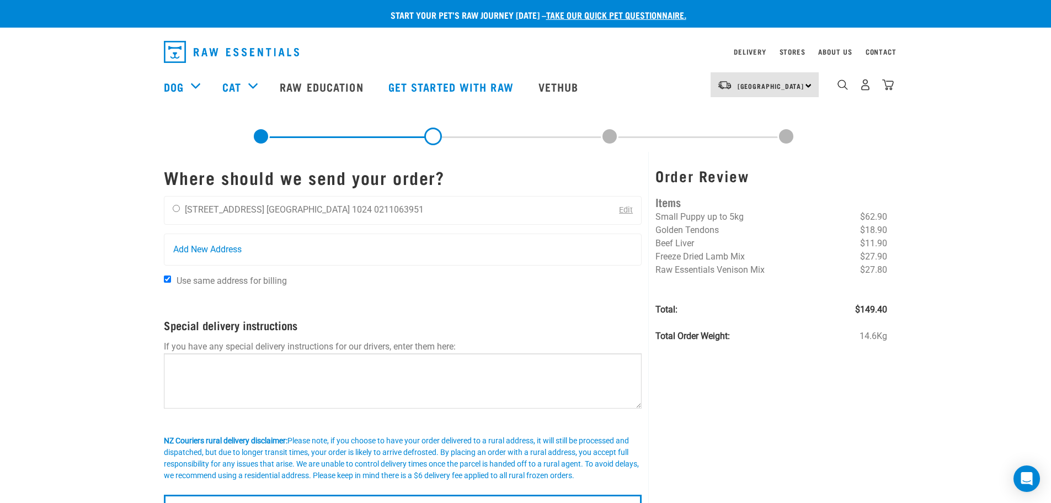
click at [720, 176] on h3 "Order Review" at bounding box center [771, 175] width 232 height 17
click at [815, 252] on li "Freeze Dried Lamb Mix $27.90" at bounding box center [771, 256] width 232 height 13
click at [702, 174] on h3 "Order Review" at bounding box center [771, 175] width 232 height 17
click at [665, 183] on h3 "Order Review" at bounding box center [771, 175] width 232 height 17
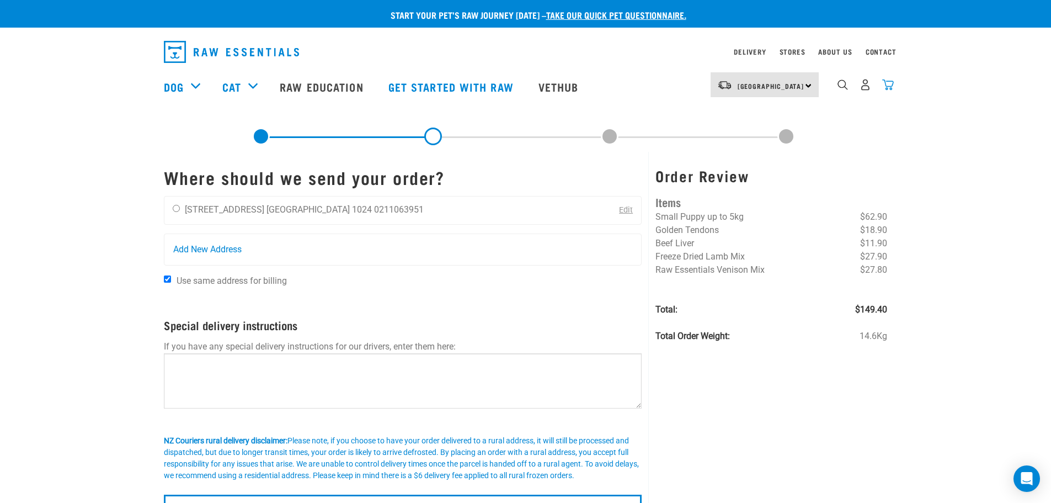
click at [889, 90] on img "dropdown navigation" at bounding box center [888, 85] width 12 height 12
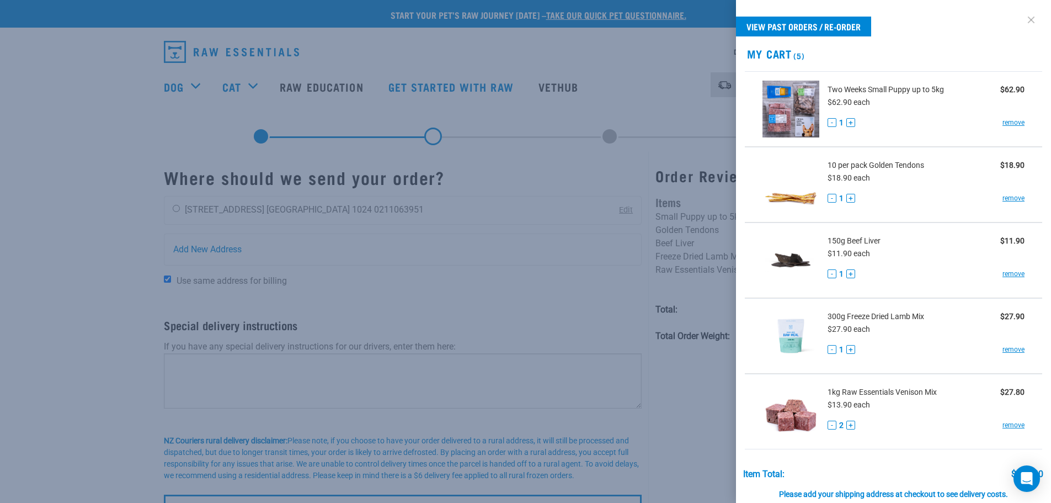
click at [1022, 15] on link at bounding box center [1031, 20] width 18 height 18
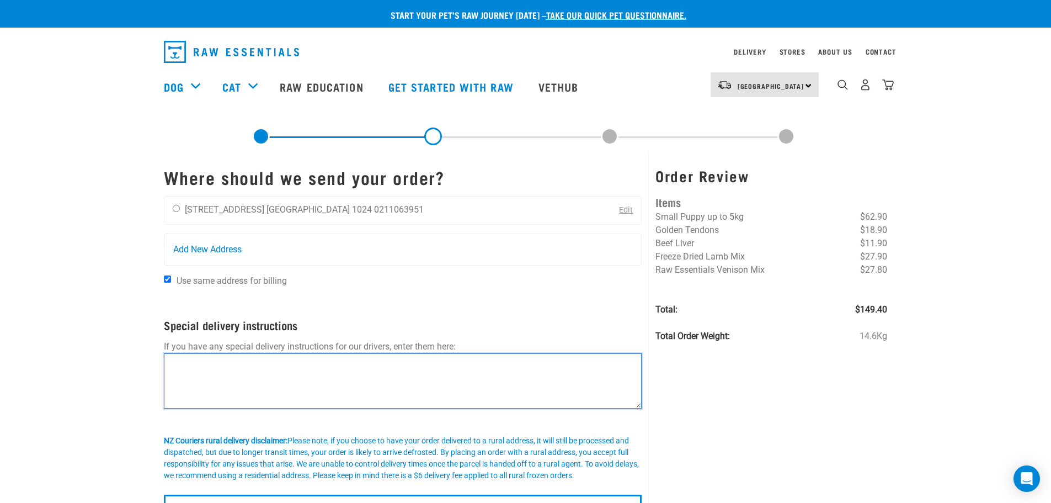
click at [231, 366] on textarea at bounding box center [403, 380] width 478 height 55
click at [261, 365] on textarea "Please leave on step. RING DOOR BELL. thank you." at bounding box center [403, 380] width 478 height 55
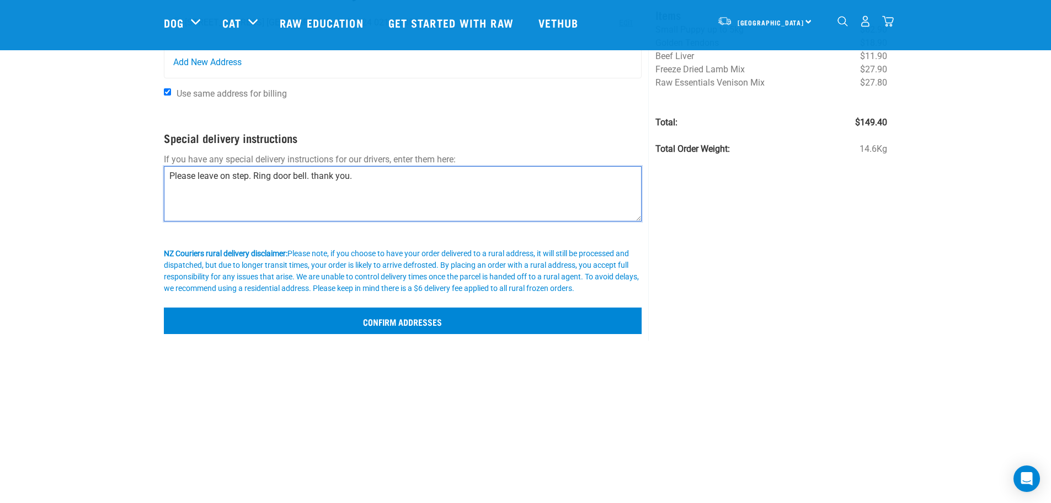
scroll to position [110, 0]
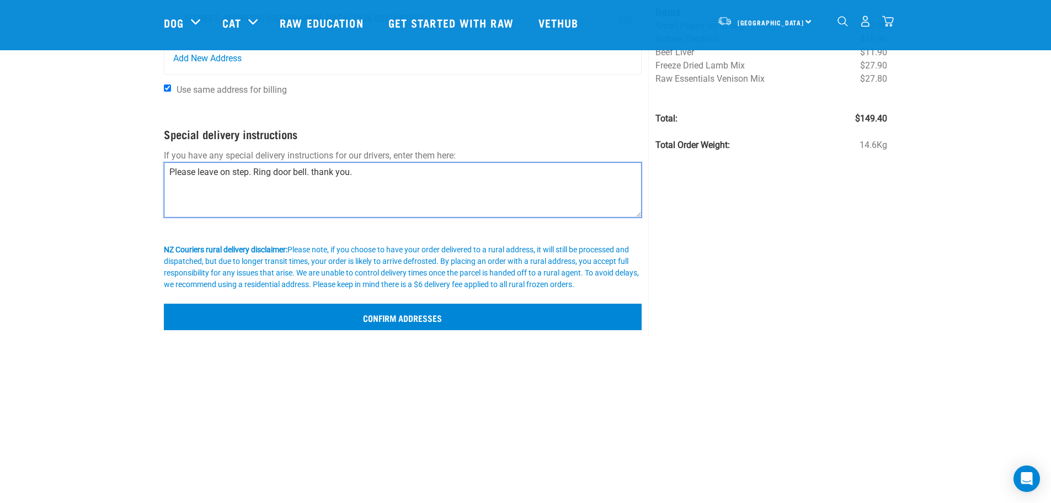
type textarea "Please leave on step. Ring door bell. thank you."
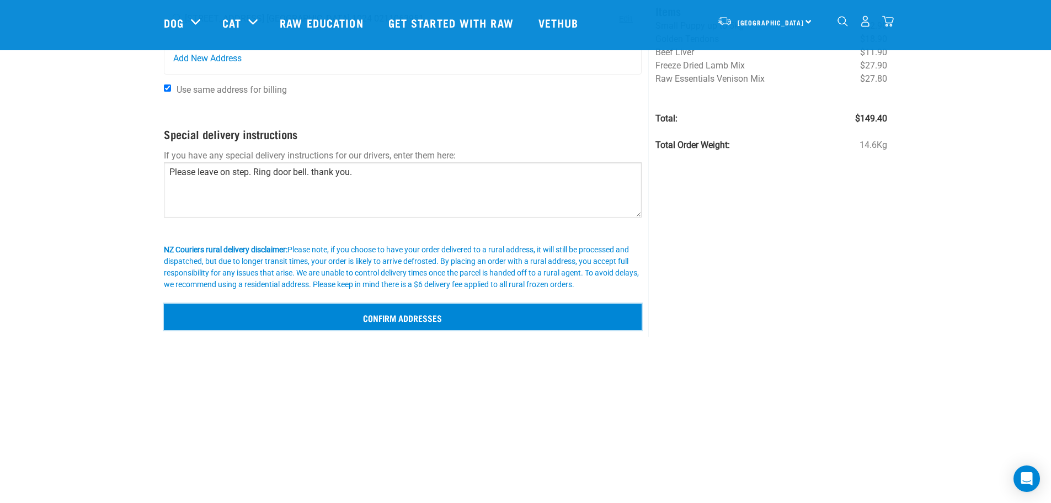
click at [426, 318] on input "Confirm addresses" at bounding box center [403, 316] width 478 height 26
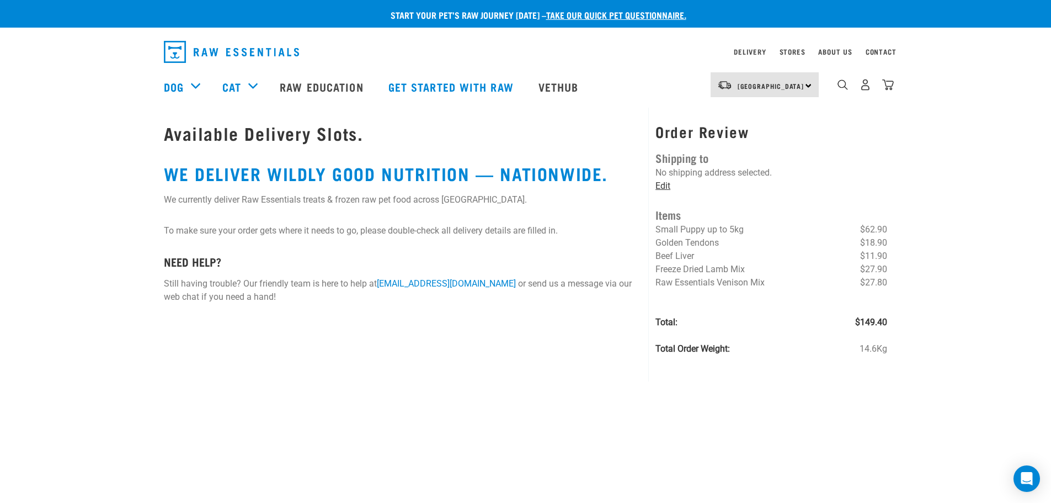
click at [666, 188] on link "Edit" at bounding box center [662, 185] width 15 height 10
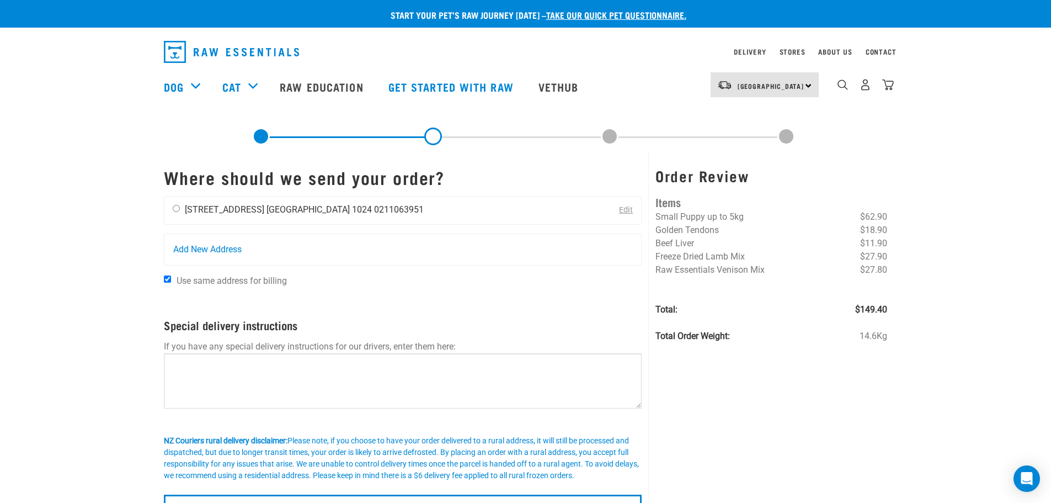
click at [177, 210] on input "radio" at bounding box center [176, 208] width 7 height 7
radio input "true"
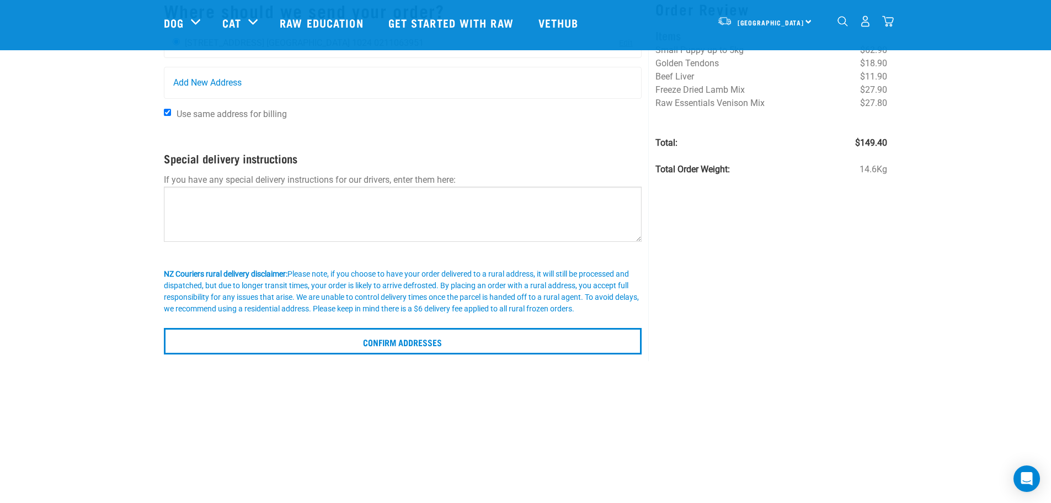
scroll to position [114, 0]
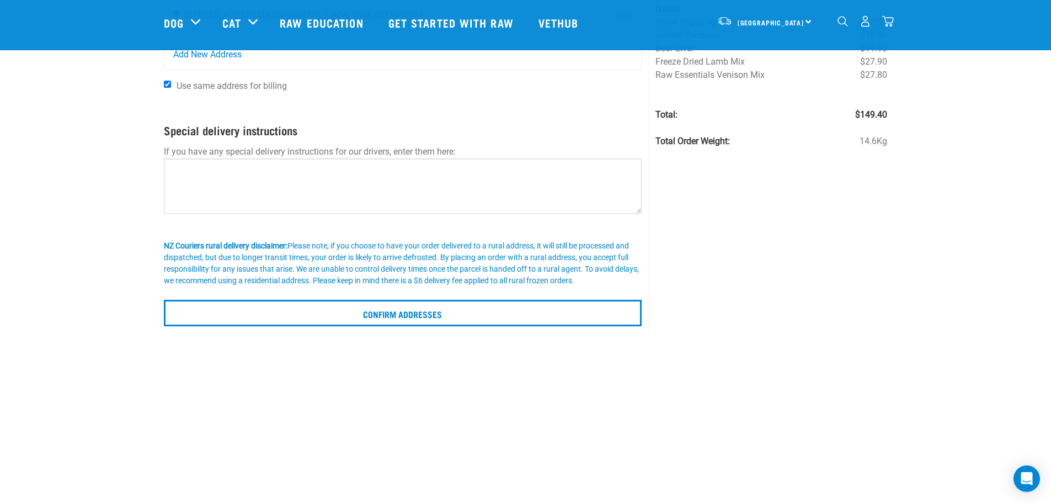
click at [471, 295] on p at bounding box center [403, 292] width 478 height 13
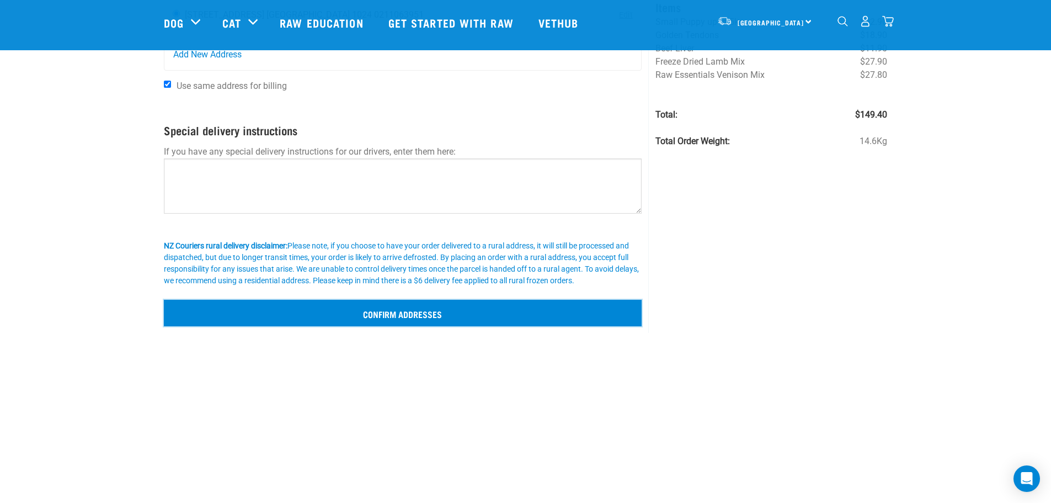
click at [402, 318] on input "Confirm addresses" at bounding box center [403, 313] width 478 height 26
click at [404, 309] on input "Confirm addresses" at bounding box center [403, 313] width 478 height 26
click at [404, 312] on input "Confirm addresses" at bounding box center [403, 313] width 478 height 26
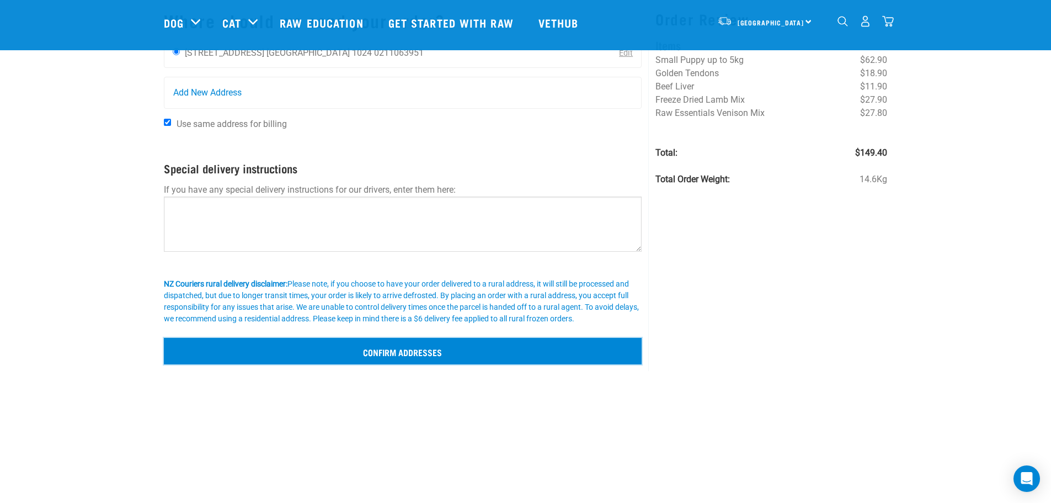
scroll to position [18, 0]
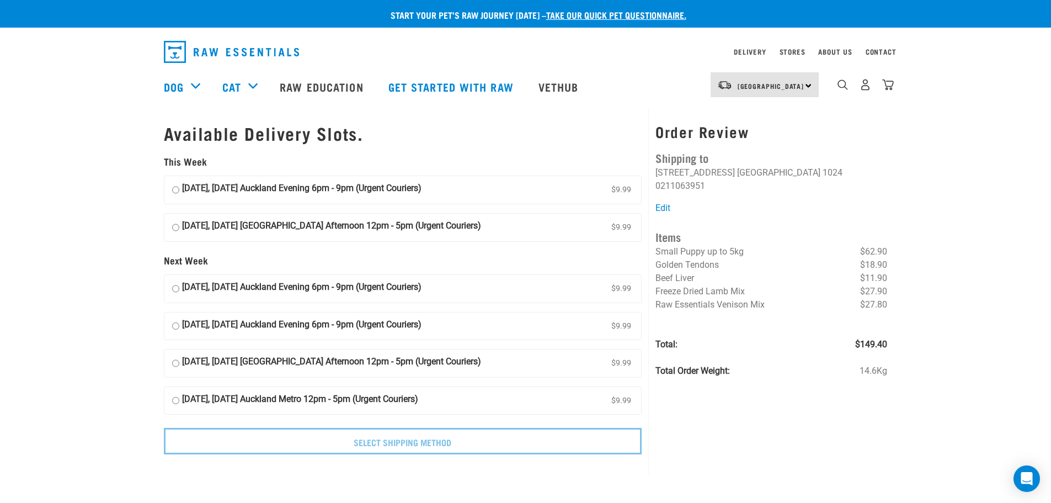
click at [174, 189] on input "15 August, Friday Auckland Evening 6pm - 9pm (Urgent Couriers) $9.99" at bounding box center [175, 189] width 7 height 17
radio input "true"
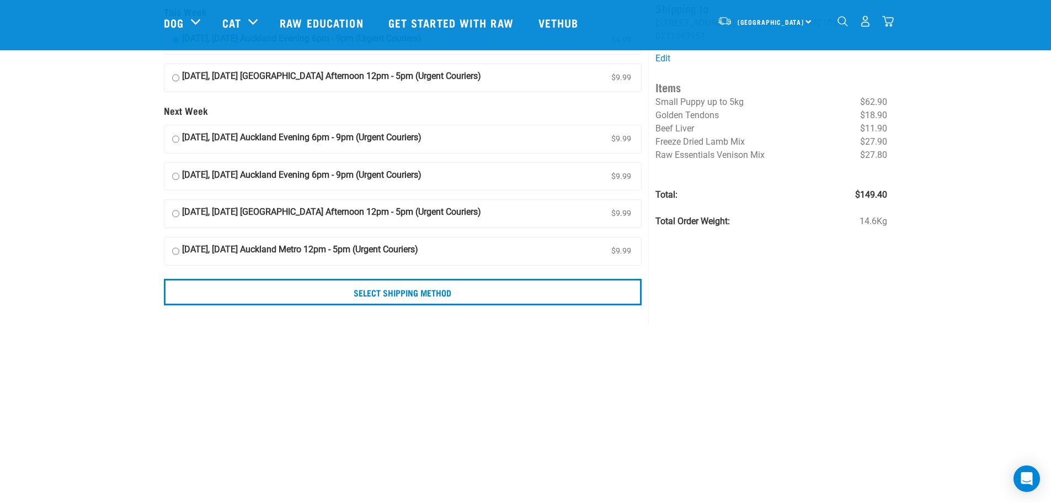
scroll to position [102, 0]
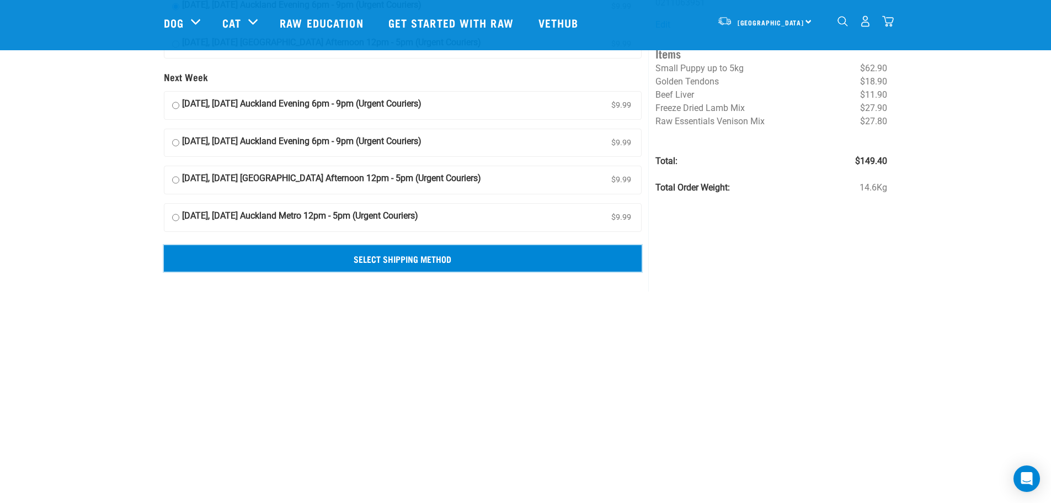
click at [434, 261] on input "Select Shipping Method" at bounding box center [403, 258] width 478 height 26
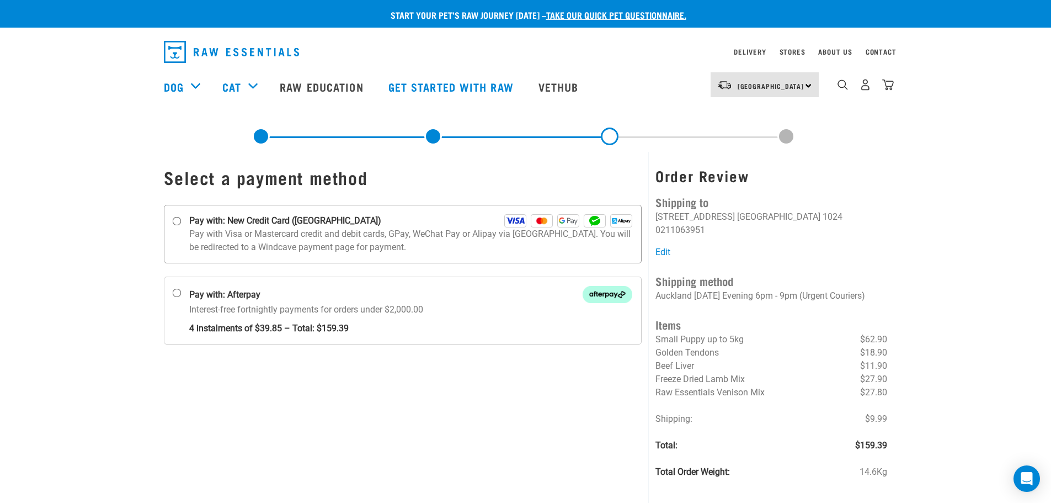
click at [177, 221] on input "Pay with: New Credit Card ([GEOGRAPHIC_DATA])" at bounding box center [176, 221] width 9 height 9
radio input "true"
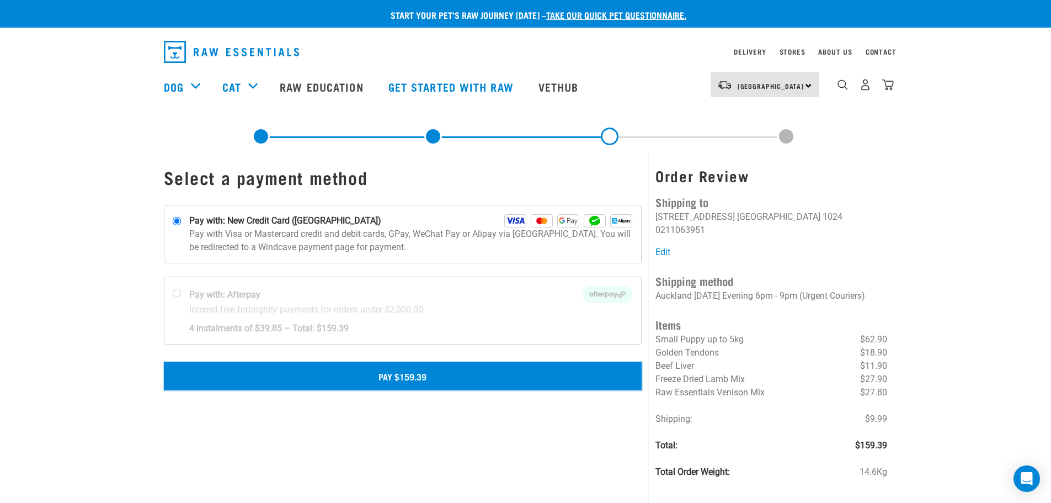
click at [456, 373] on button "Pay $159.39" at bounding box center [403, 376] width 478 height 28
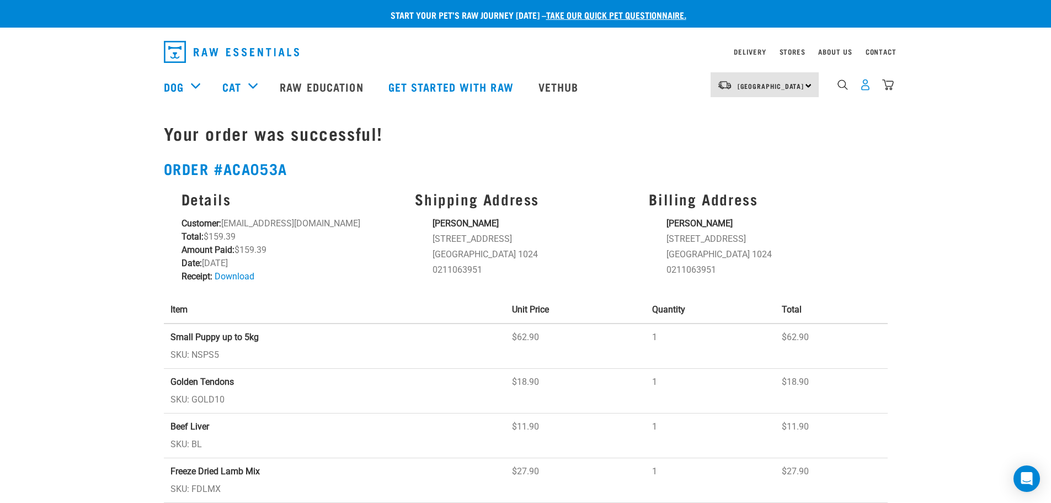
click at [867, 85] on img "dropdown navigation" at bounding box center [865, 85] width 12 height 12
click at [864, 89] on img "dropdown navigation" at bounding box center [865, 85] width 12 height 12
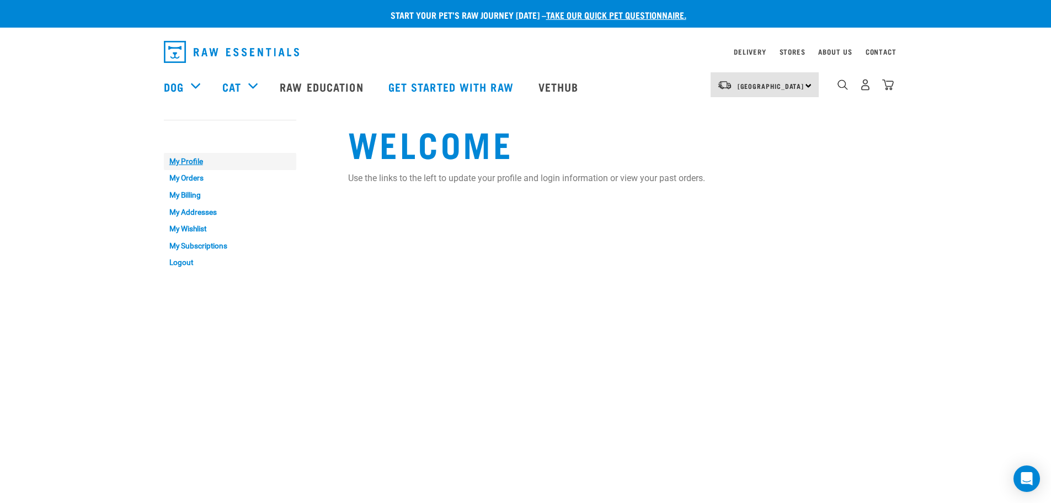
click at [182, 164] on link "My Profile" at bounding box center [230, 161] width 132 height 17
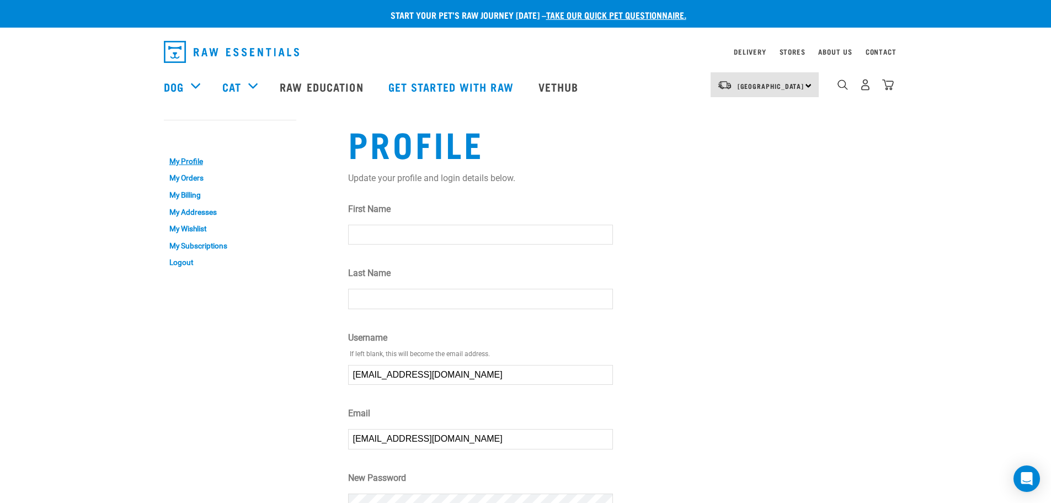
click at [363, 229] on input "First Name" at bounding box center [480, 235] width 265 height 20
type input "Kristina"
click at [416, 298] on input "Last Name" at bounding box center [480, 298] width 265 height 20
type input "Kulma"
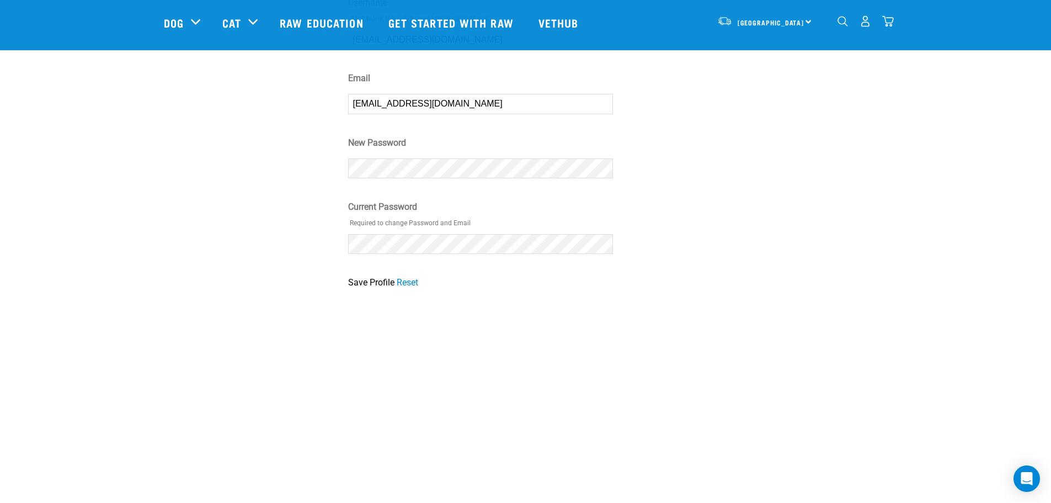
scroll to position [255, 0]
click at [374, 281] on input "Save Profile" at bounding box center [371, 280] width 46 height 13
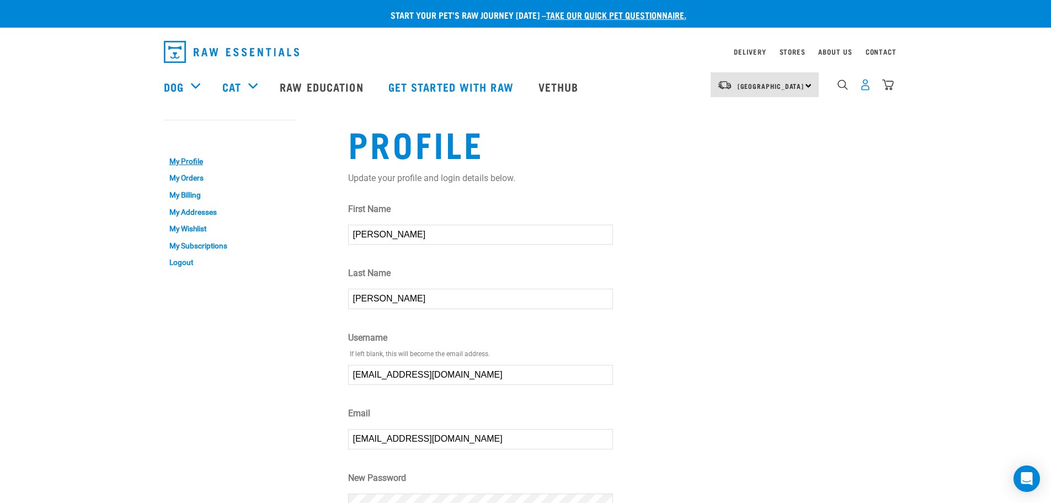
click at [863, 90] on img "dropdown navigation" at bounding box center [865, 85] width 12 height 12
click at [866, 89] on img "dropdown navigation" at bounding box center [865, 85] width 12 height 12
